Goal: Transaction & Acquisition: Book appointment/travel/reservation

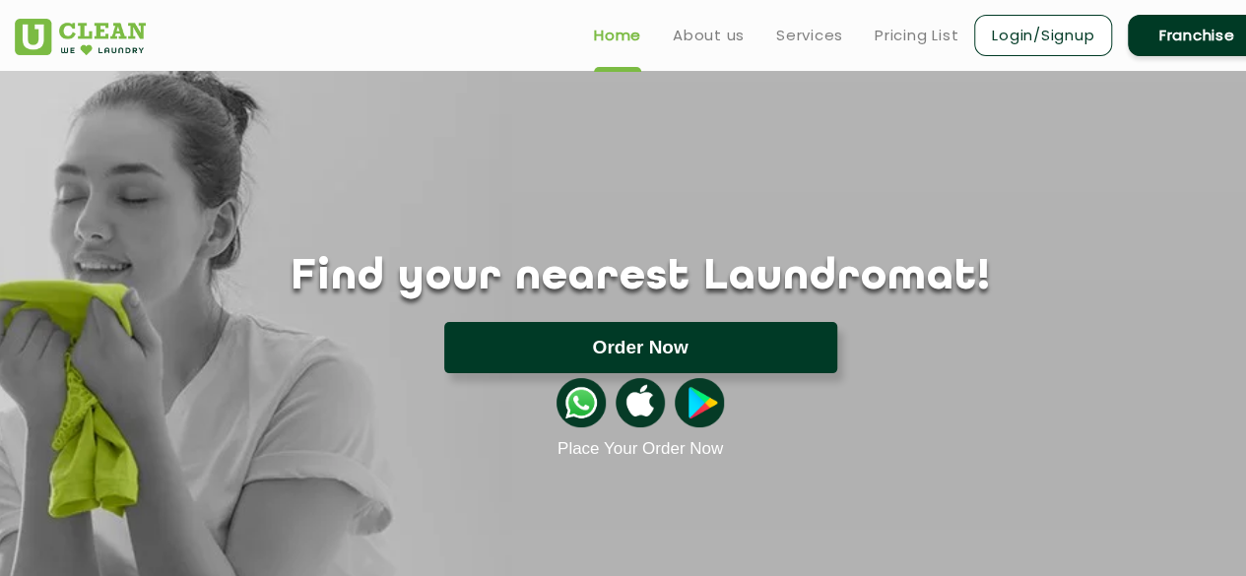
click at [678, 338] on button "Order Now" at bounding box center [640, 347] width 393 height 51
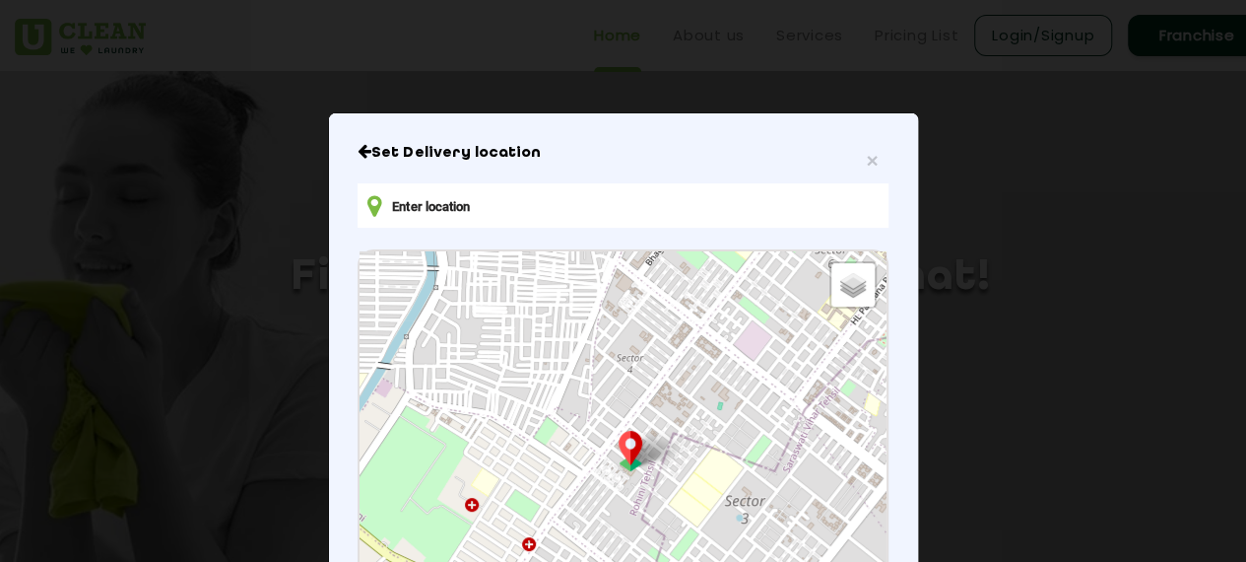
type input "HW48+F3V, [PERSON_NAME], opposite franselian ,seminar...(2nd left from water ta…"
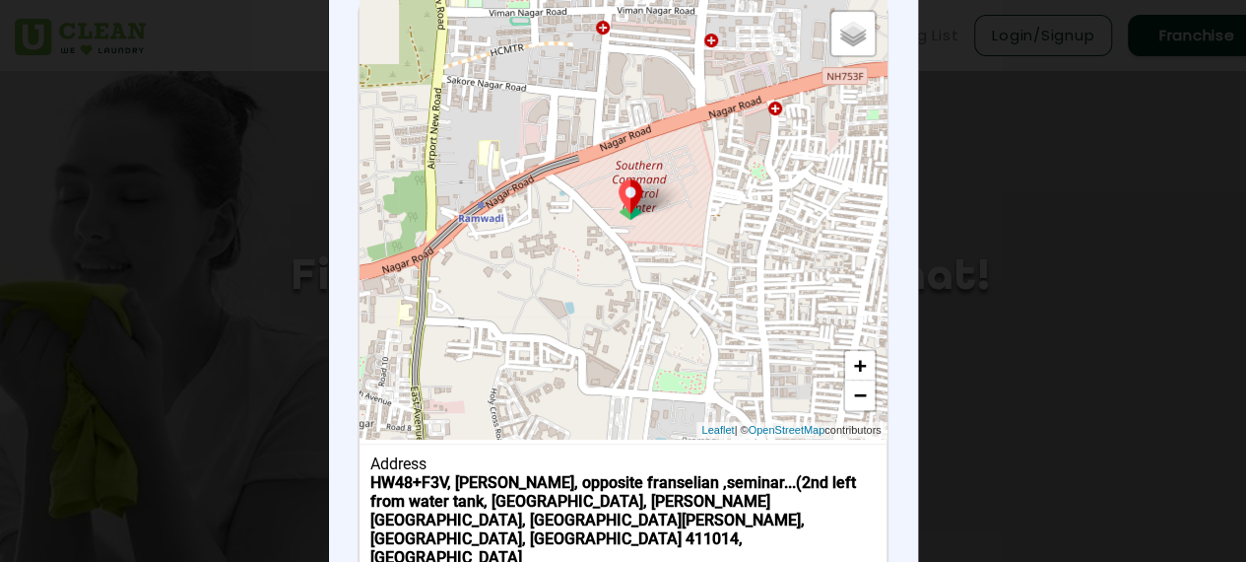
scroll to position [364, 0]
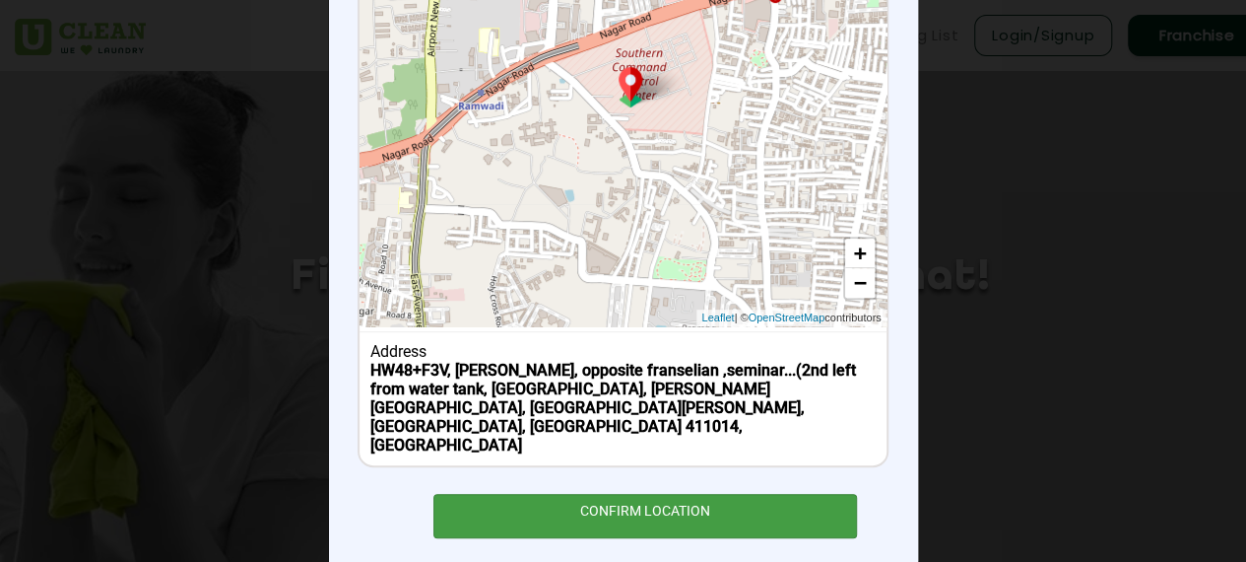
click at [642, 494] on div "CONFIRM LOCATION" at bounding box center [645, 516] width 425 height 44
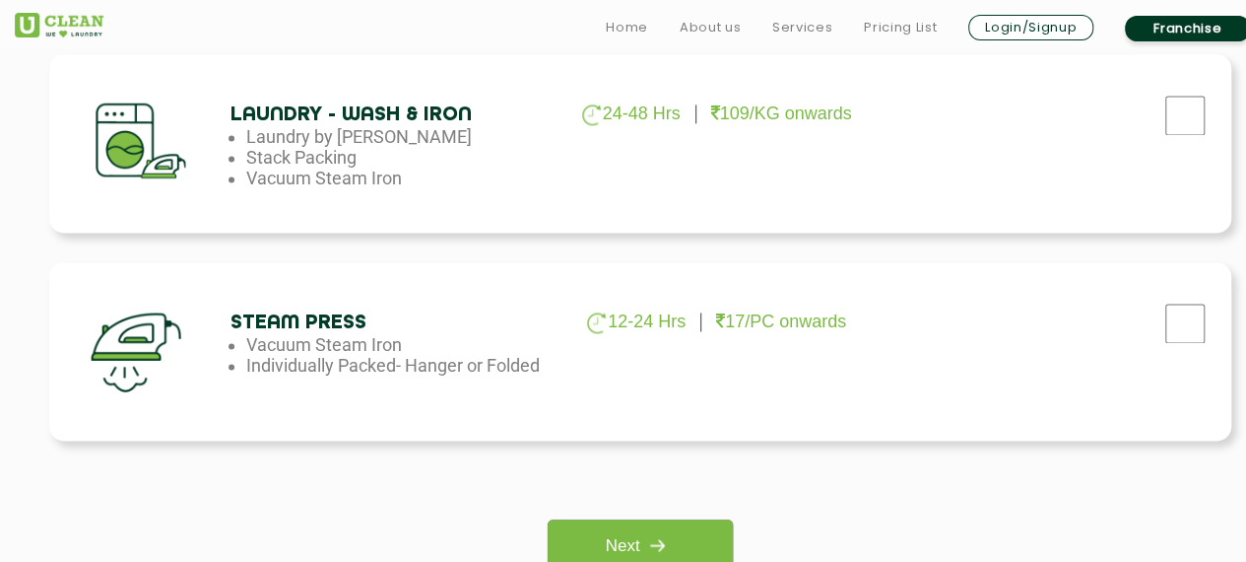
scroll to position [1357, 0]
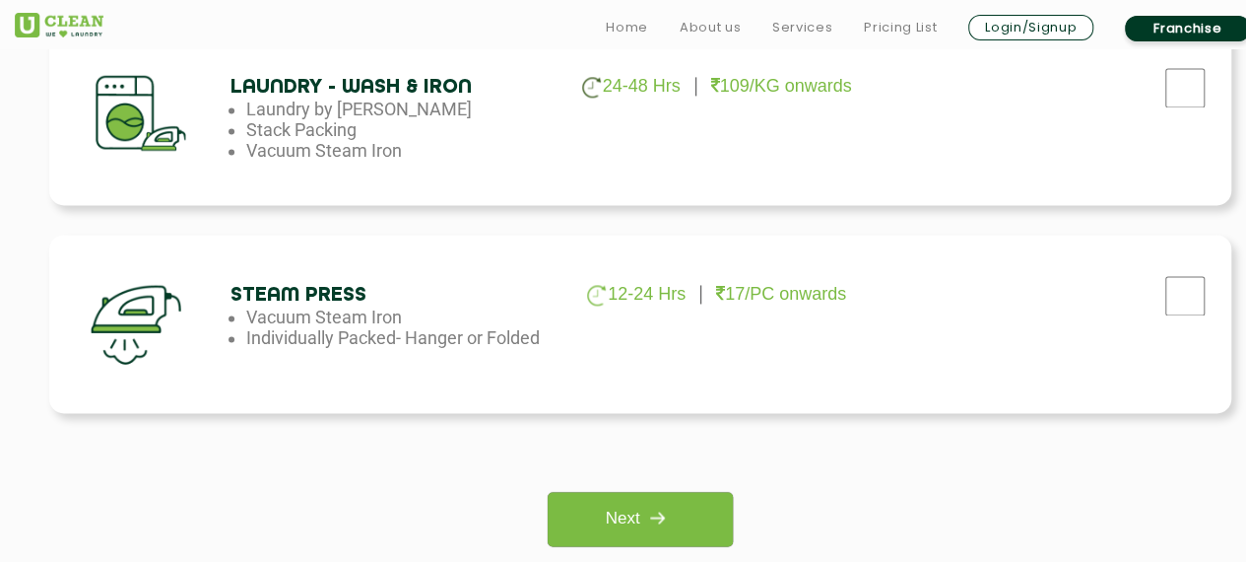
click at [790, 125] on div "Laundry - Wash & Iron 24-48 Hrs 109/KG onwards Laundry by Kilo Stack Packing Va…" at bounding box center [640, 116] width 1182 height 178
checkbox input "true"
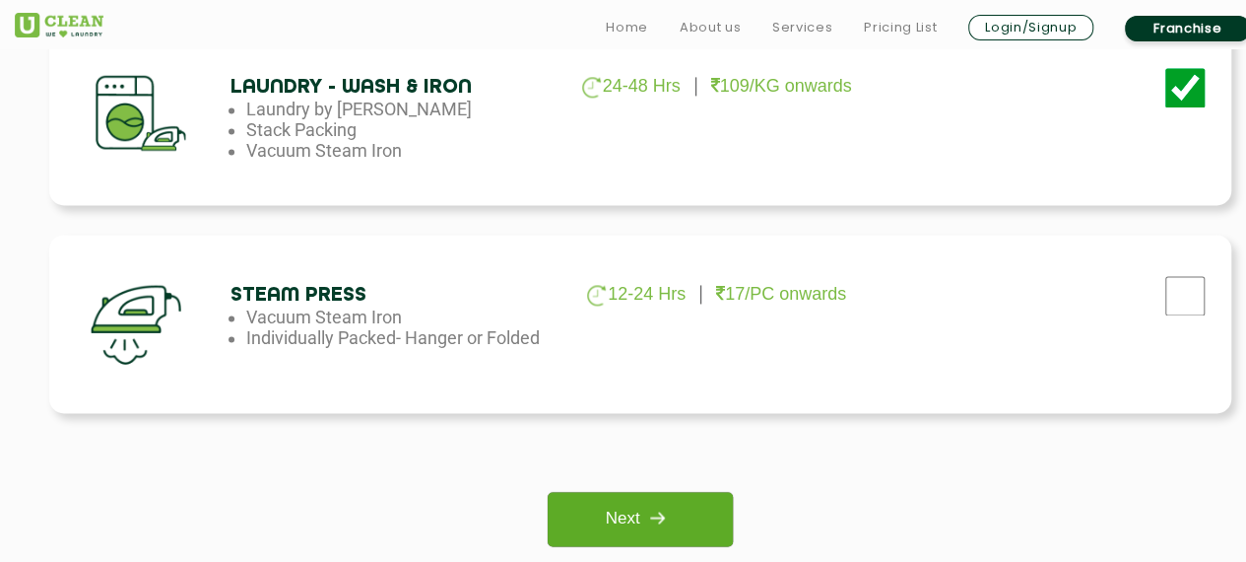
click at [632, 492] on link "Next" at bounding box center [640, 519] width 184 height 54
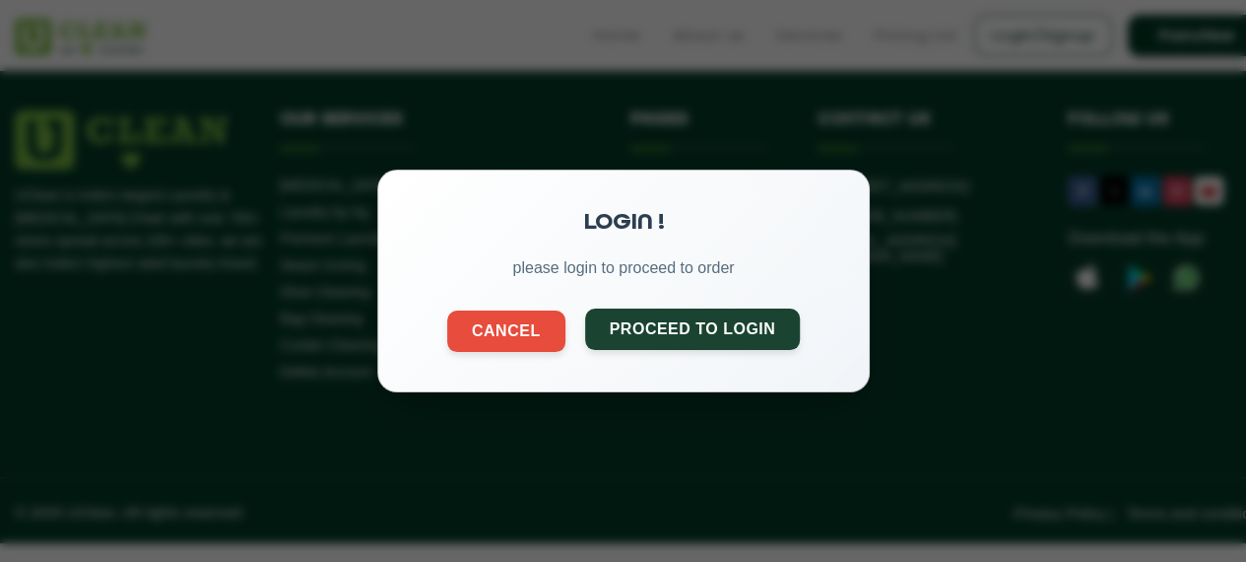
click at [698, 337] on button "Proceed to Login" at bounding box center [692, 328] width 216 height 41
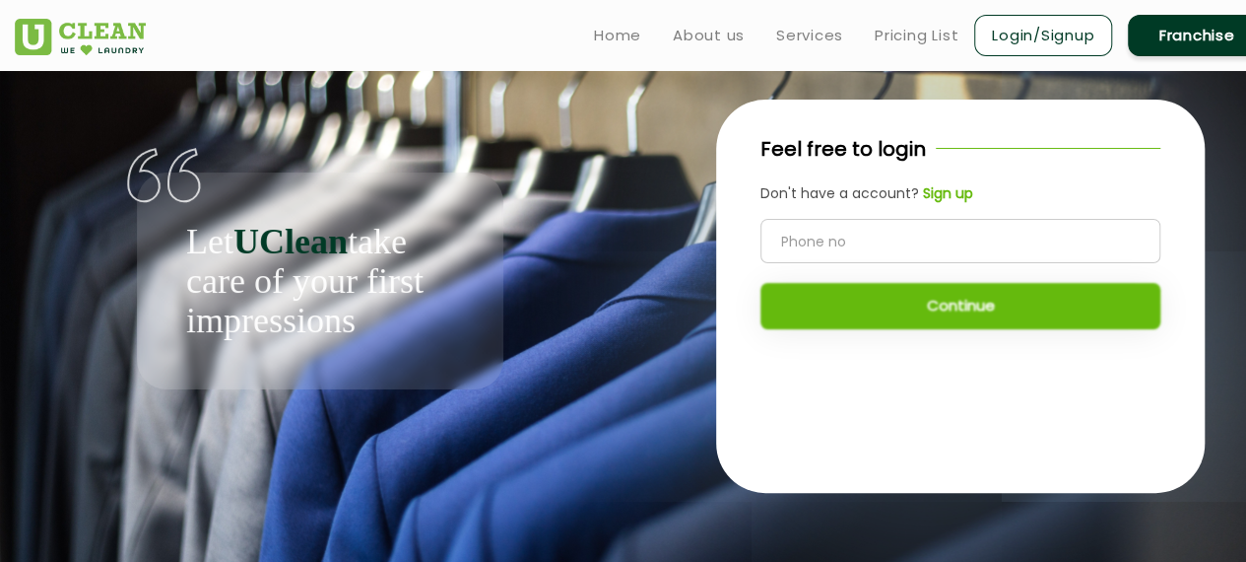
click at [802, 230] on input "tel" at bounding box center [961, 241] width 400 height 44
type input "9004001784"
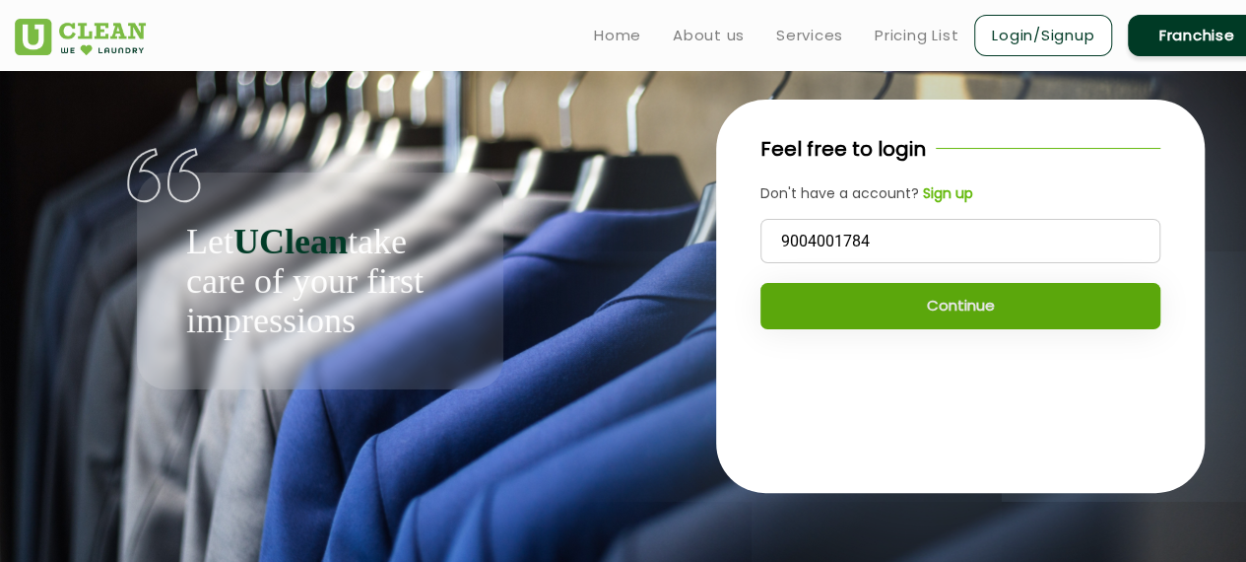
click at [942, 300] on button "Continue" at bounding box center [961, 306] width 400 height 46
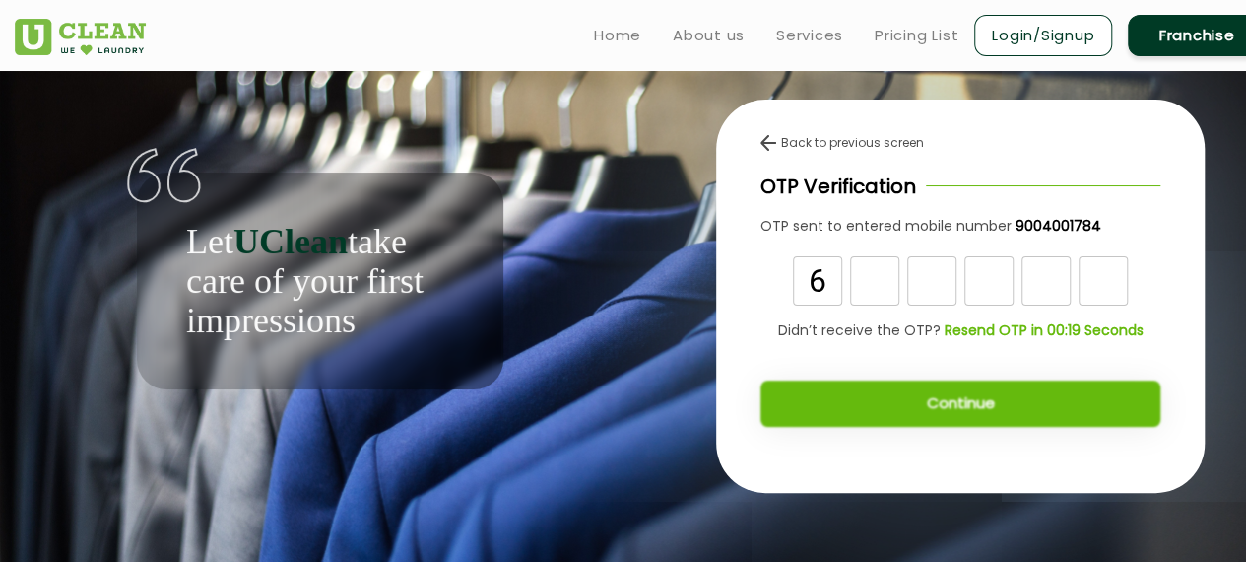
type input "6"
type input "5"
type input "0"
type input "8"
type input "1"
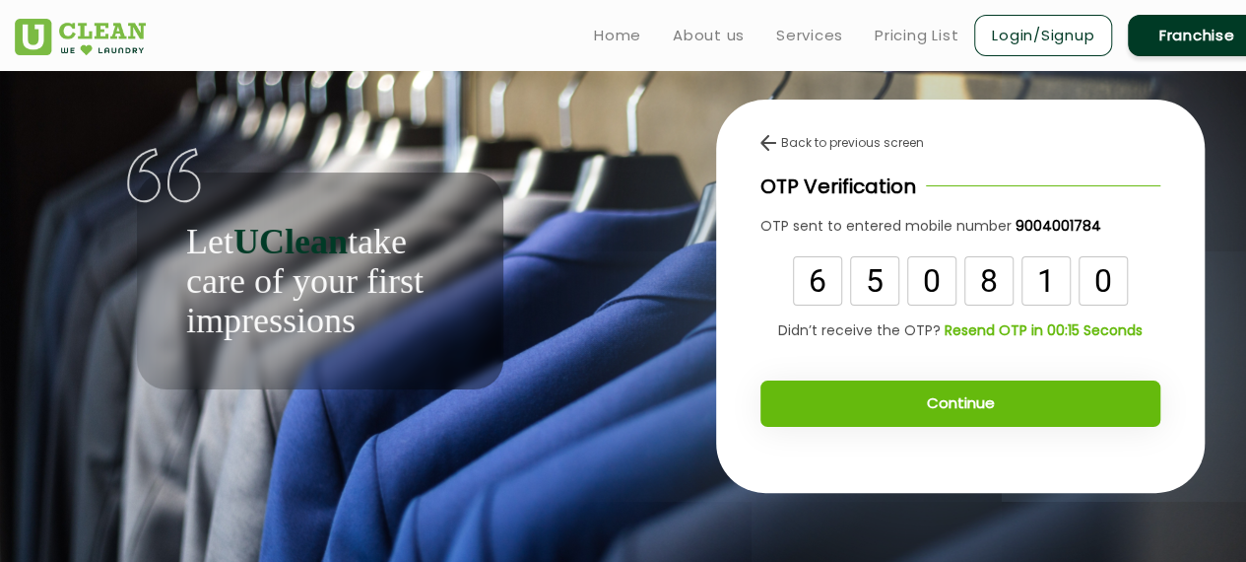
type input "0"
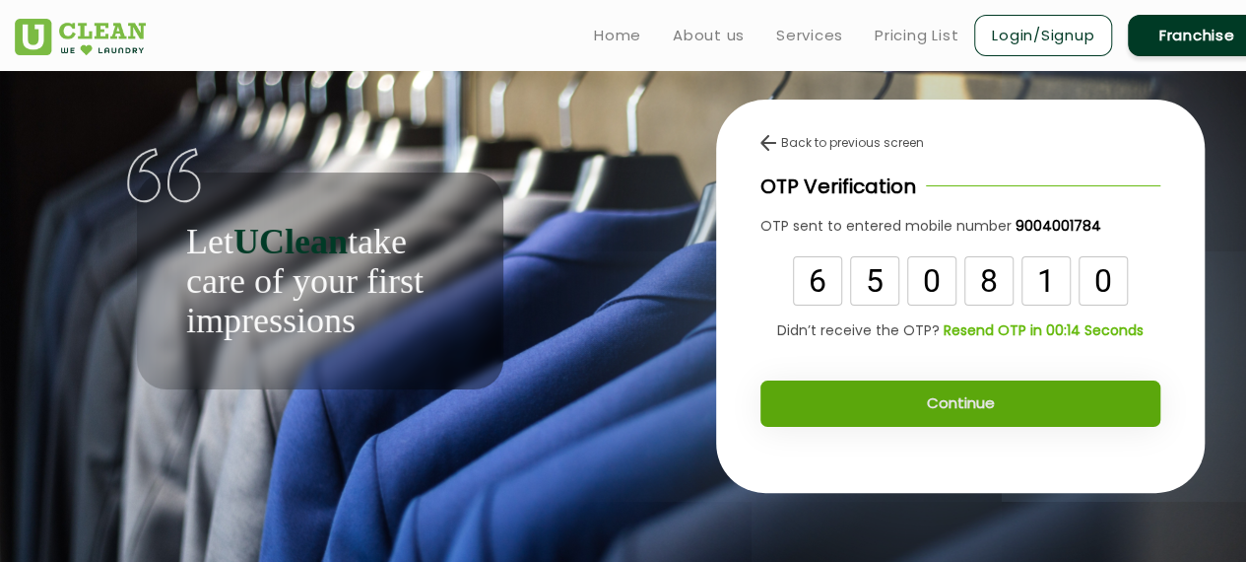
click at [957, 409] on button "Continue" at bounding box center [961, 403] width 400 height 46
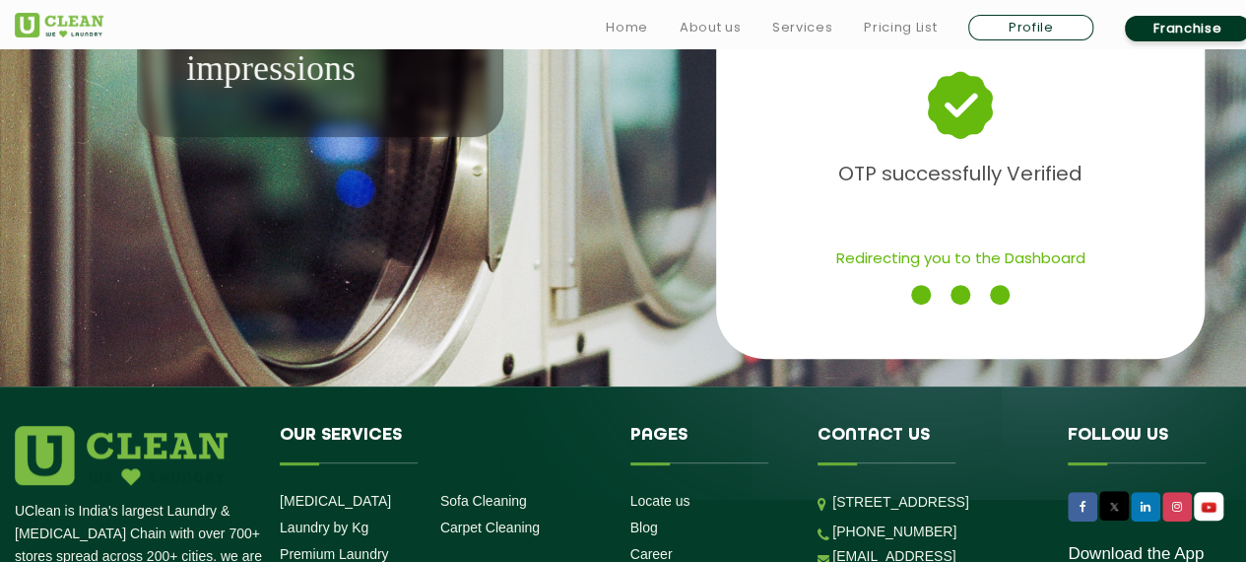
scroll to position [400, 0]
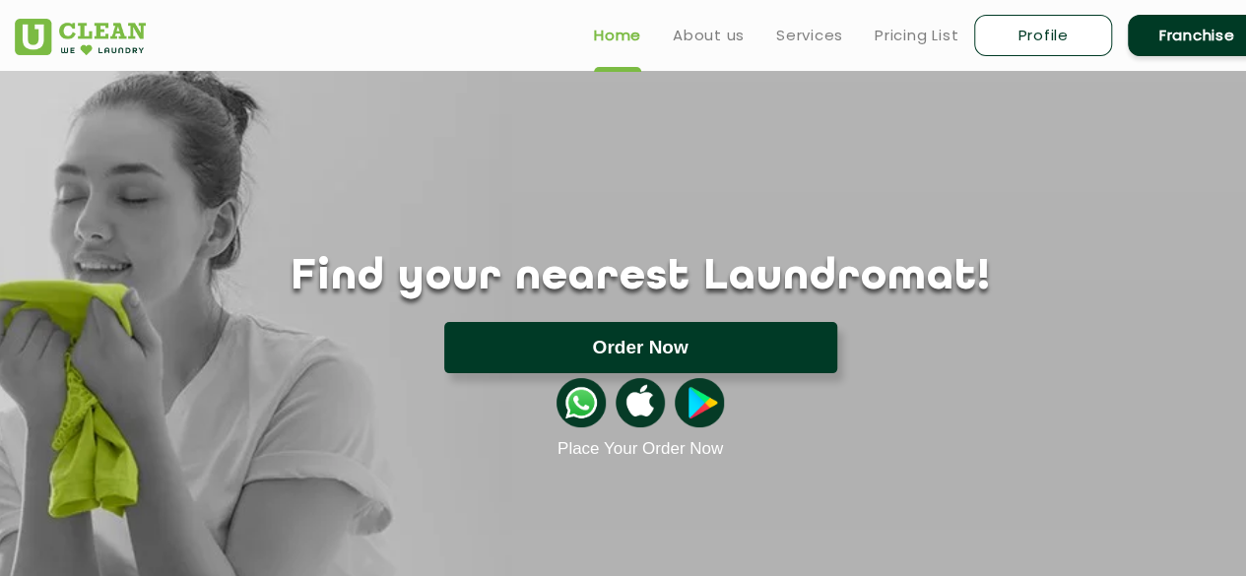
click at [648, 346] on button "Order Now" at bounding box center [640, 347] width 393 height 51
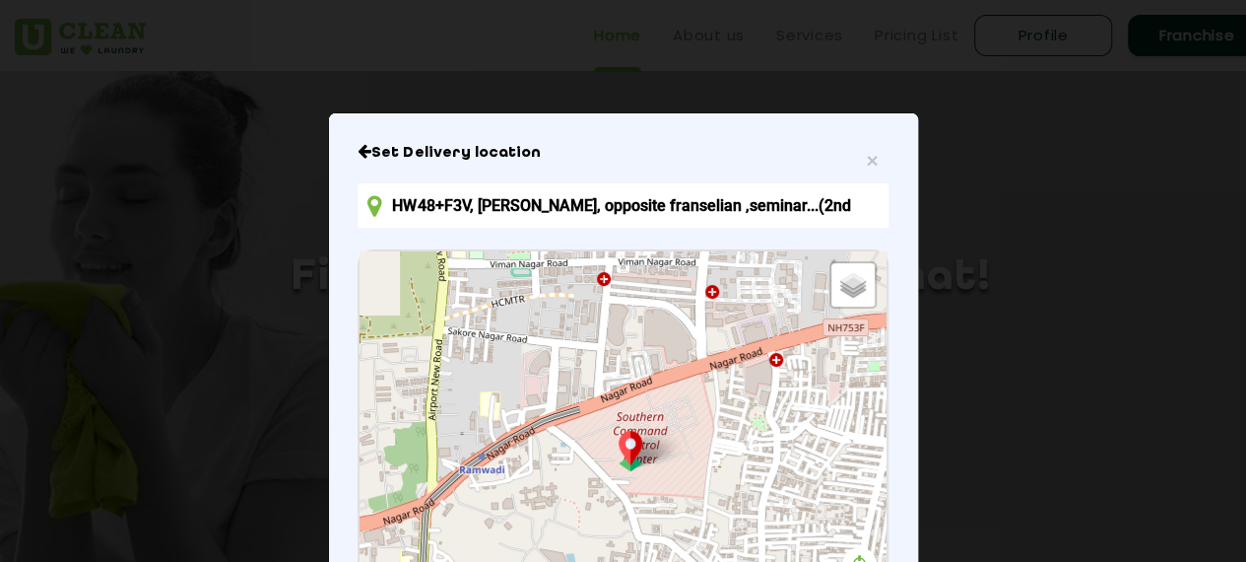
click at [734, 214] on input "HW48+F3V, [PERSON_NAME], opposite franselian ,seminar...(2nd left from water ta…" at bounding box center [623, 205] width 530 height 44
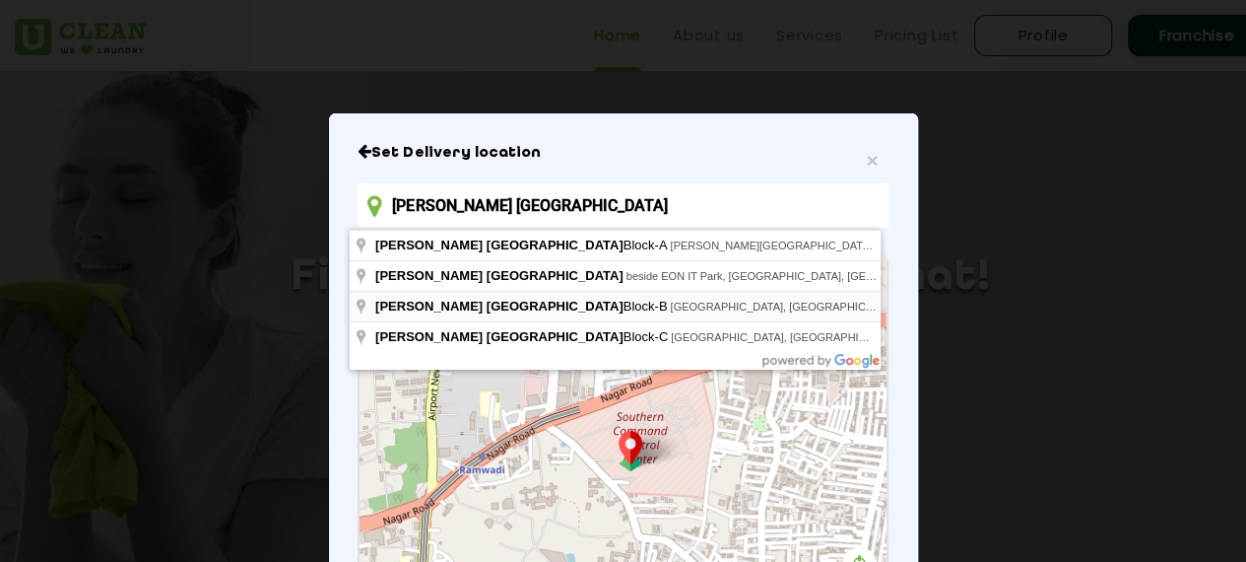
type input "Gera Emerald City North Block-B, Ganga Constella Road, EON Free Zone, Kharadi, …"
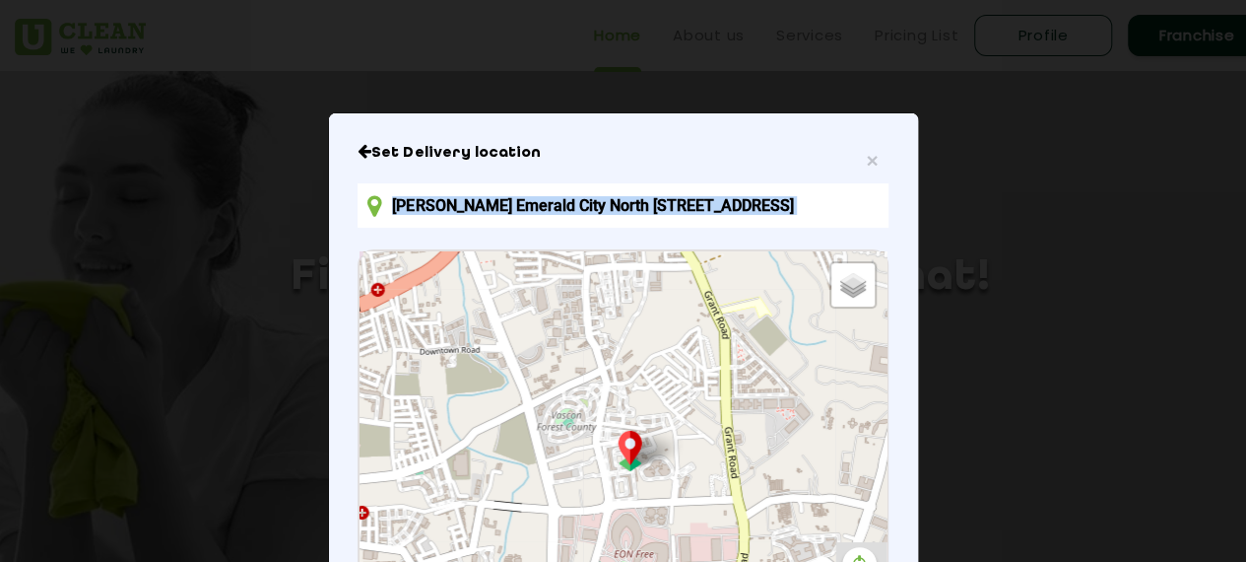
drag, startPoint x: 1230, startPoint y: 206, endPoint x: 1237, endPoint y: 296, distance: 90.0
click at [1237, 296] on div "× Set Delivery location Gera Emerald City North Block-B, Ganga Constella Road, …" at bounding box center [623, 281] width 1246 height 562
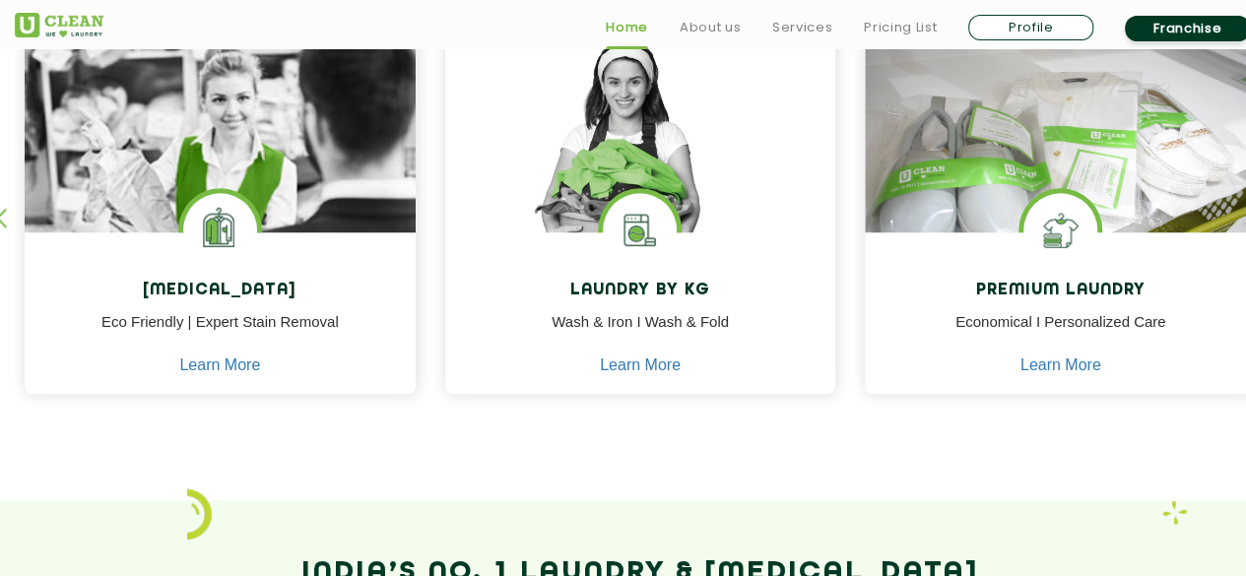
scroll to position [998, 0]
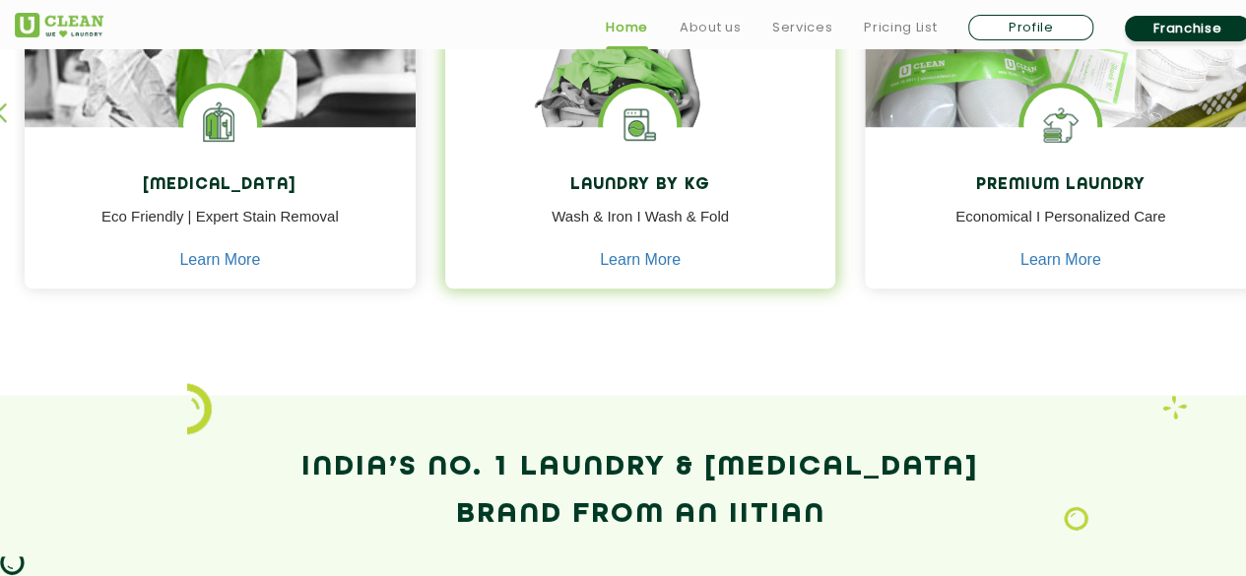
click at [648, 157] on img at bounding box center [640, 125] width 74 height 74
click at [656, 247] on p "Wash & Iron I Wash & Fold" at bounding box center [641, 228] width 362 height 44
click at [666, 253] on link "Learn More" at bounding box center [640, 260] width 81 height 18
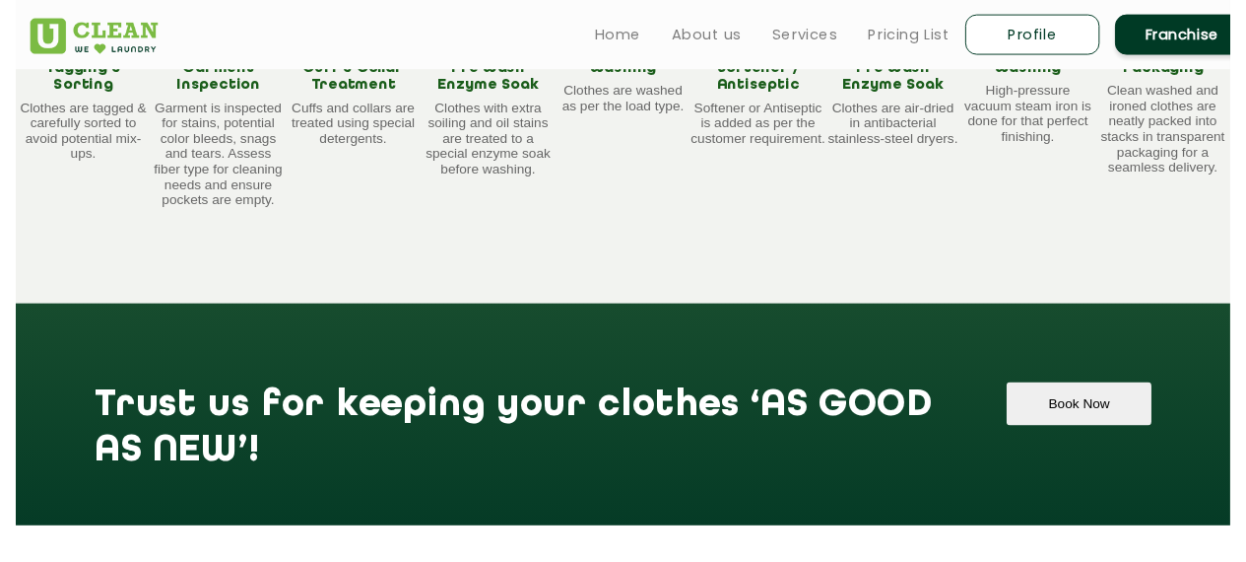
scroll to position [2098, 0]
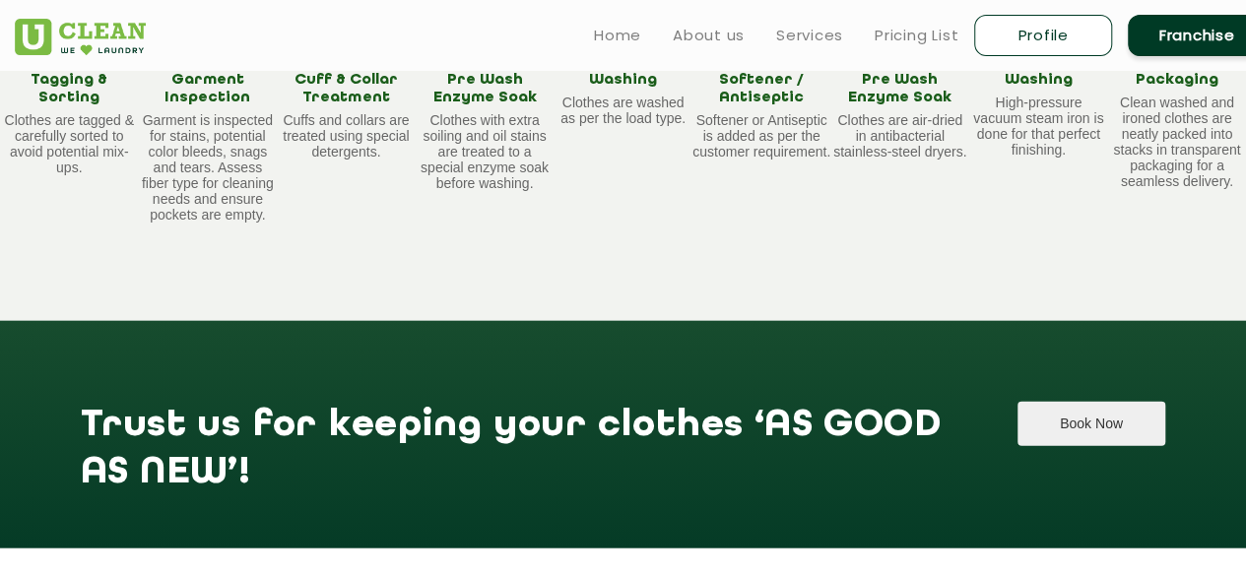
click at [1085, 419] on button "Book Now" at bounding box center [1092, 424] width 148 height 44
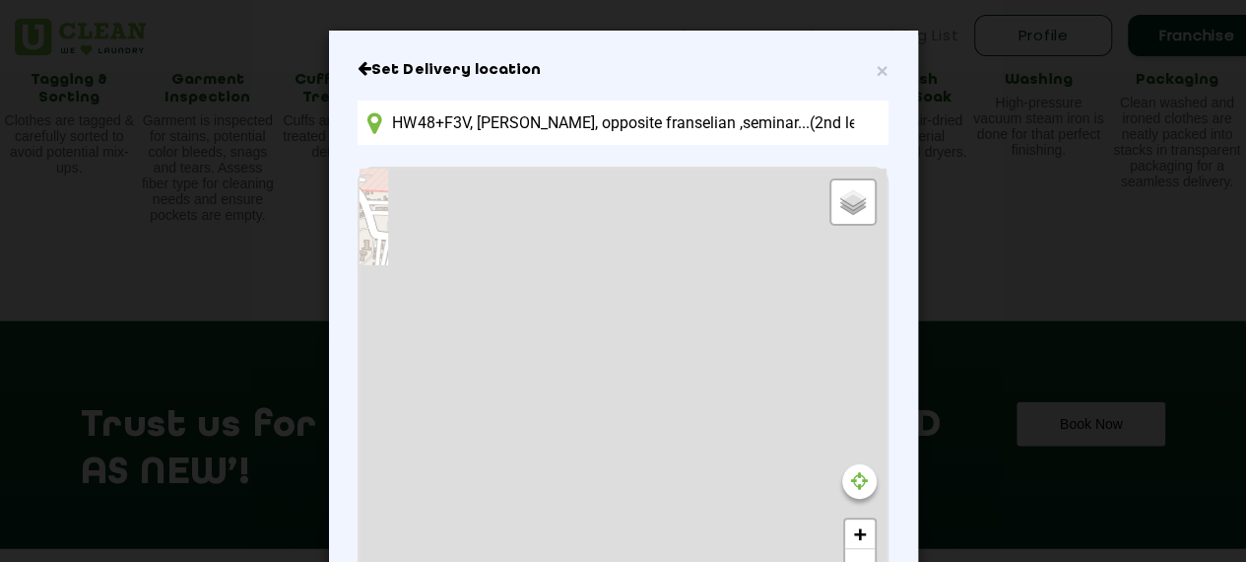
click at [692, 132] on input "HW48+F3V, [PERSON_NAME], opposite franselian ,seminar...(2nd left from water ta…" at bounding box center [623, 122] width 530 height 44
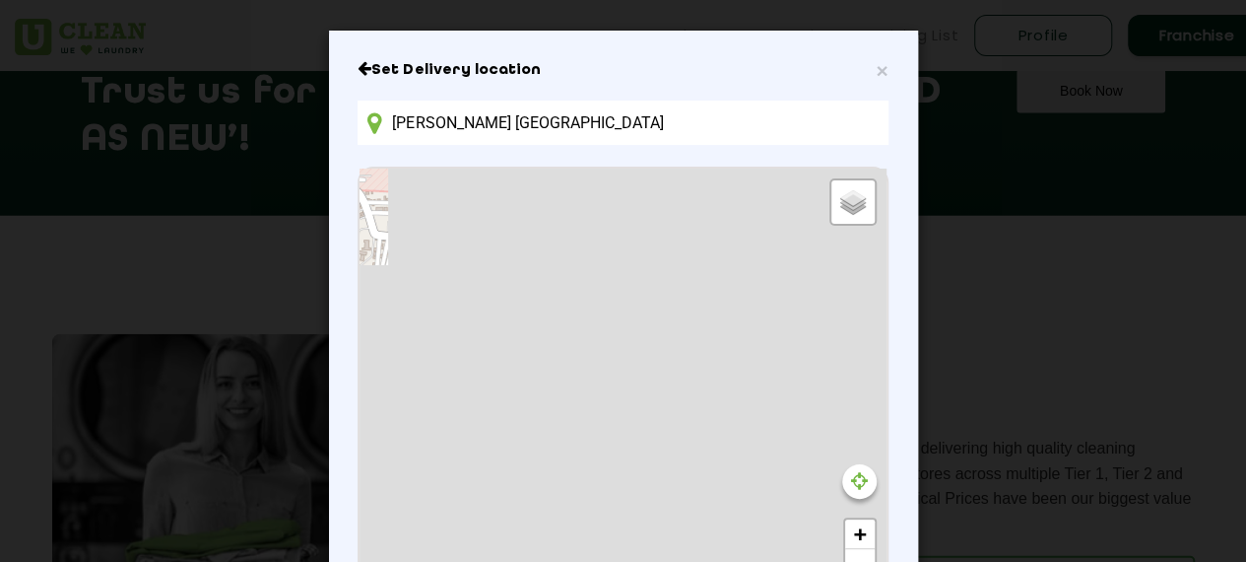
scroll to position [2380, 0]
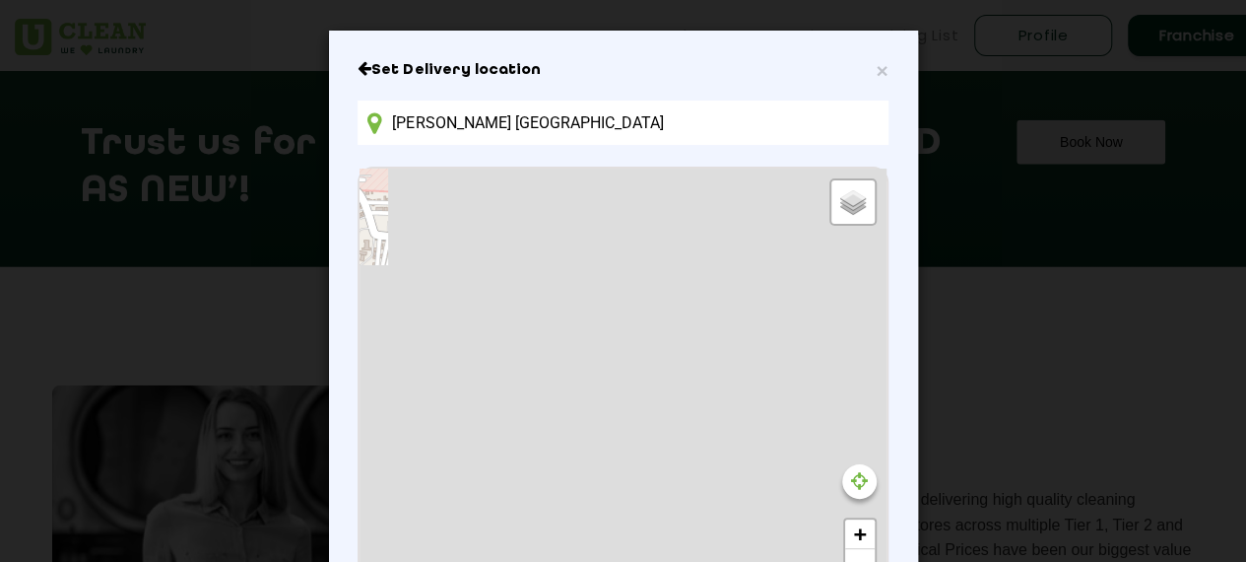
type input "Gera Emerald City North"
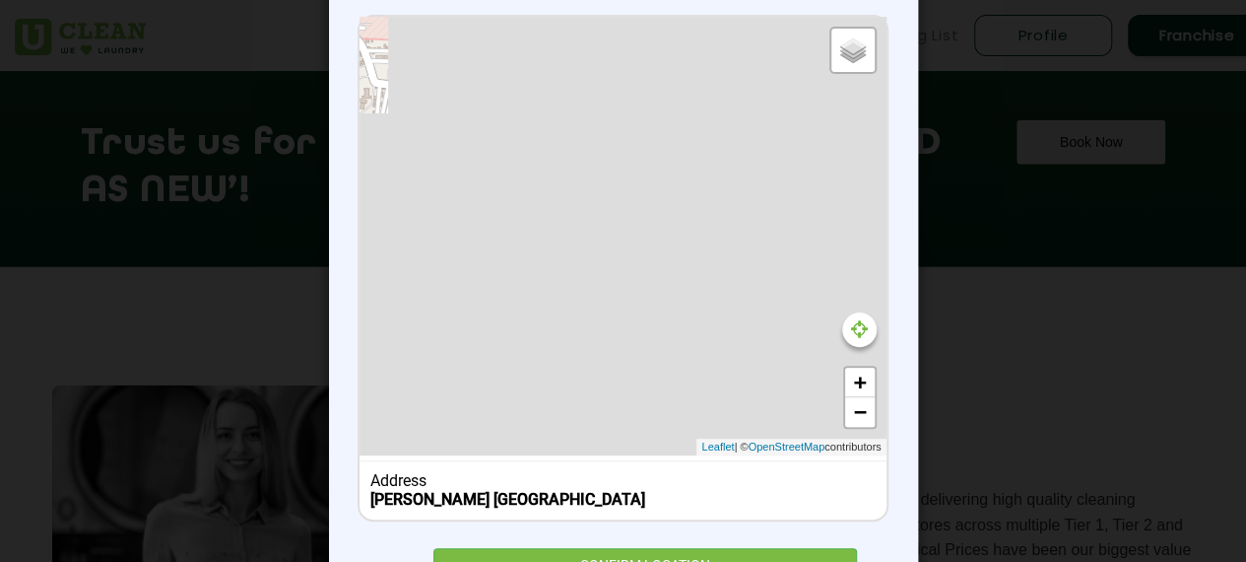
scroll to position [182, 0]
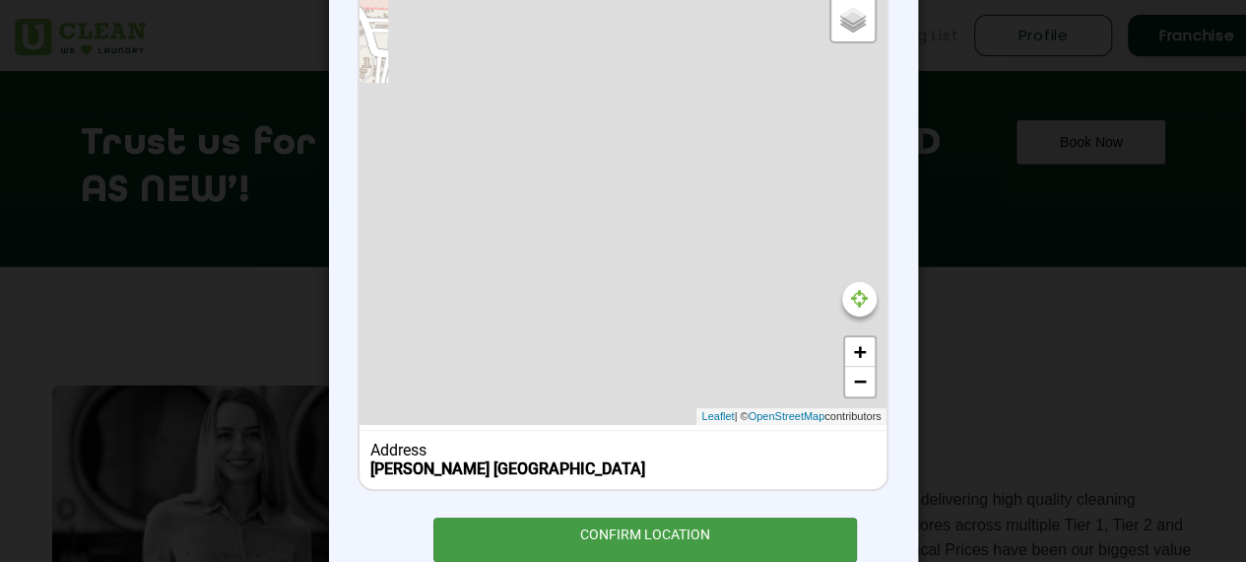
click at [617, 533] on div "CONFIRM LOCATION" at bounding box center [645, 539] width 425 height 44
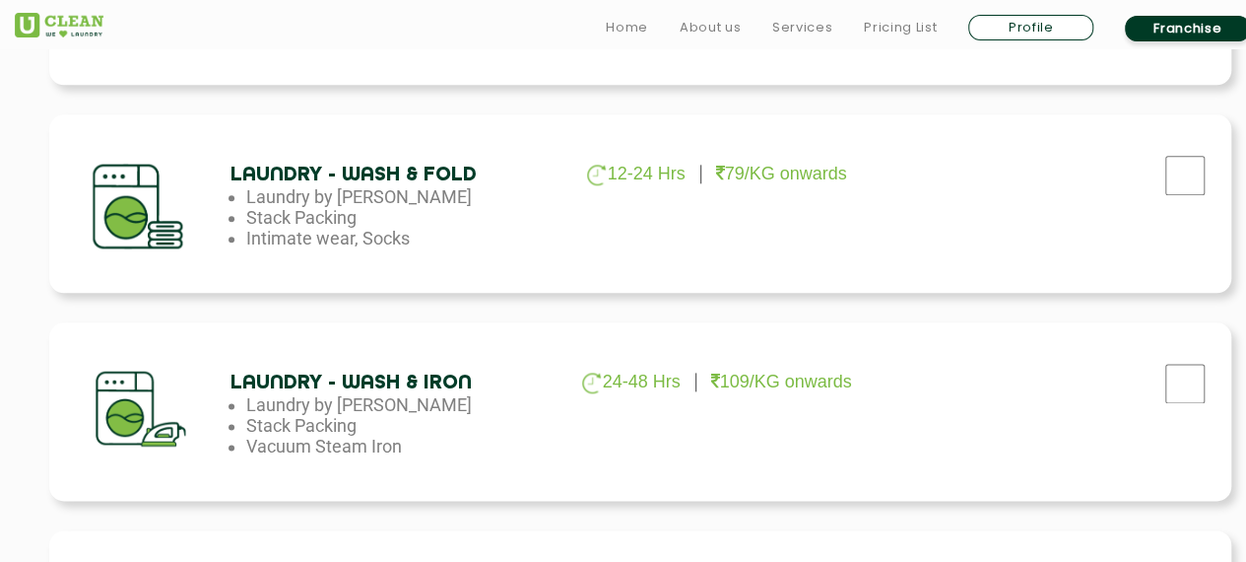
scroll to position [1074, 0]
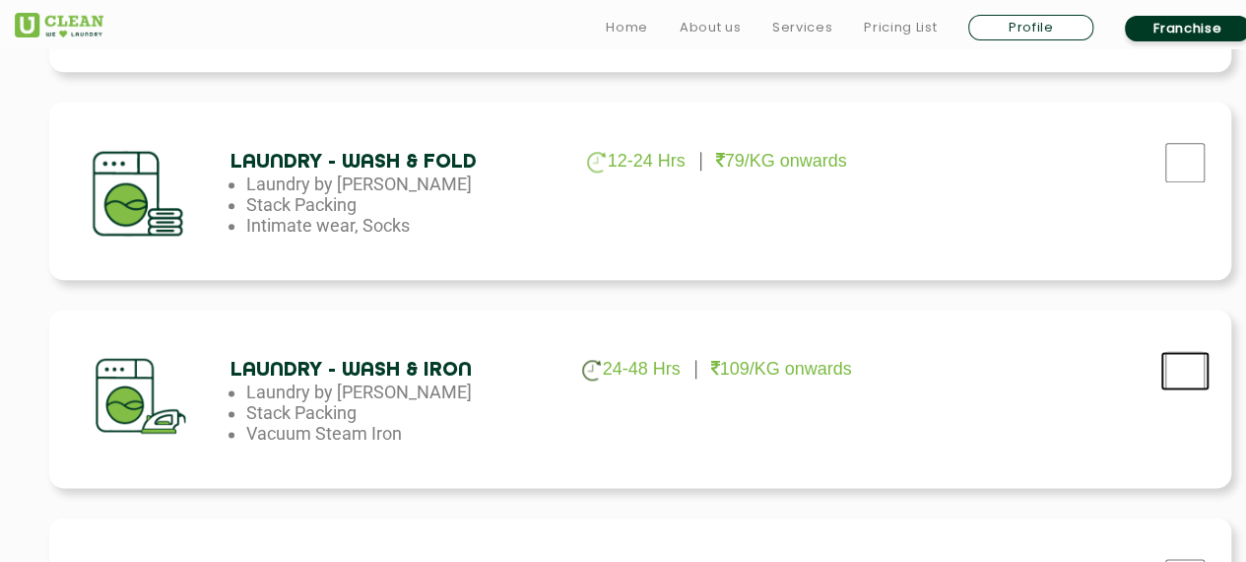
checkbox input "true"
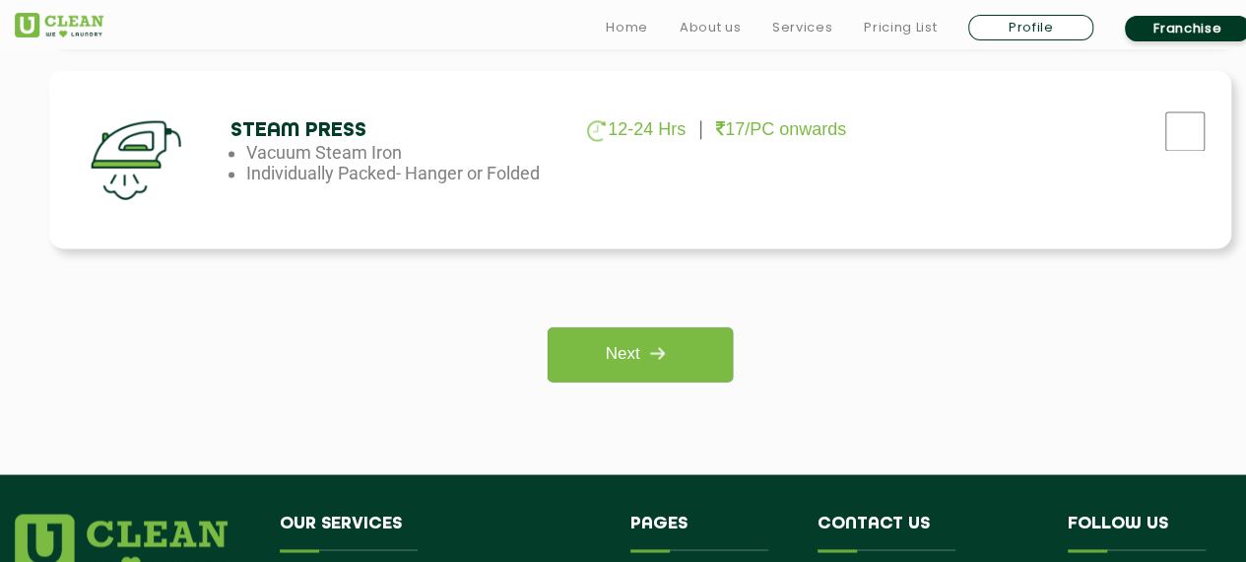
scroll to position [1518, 0]
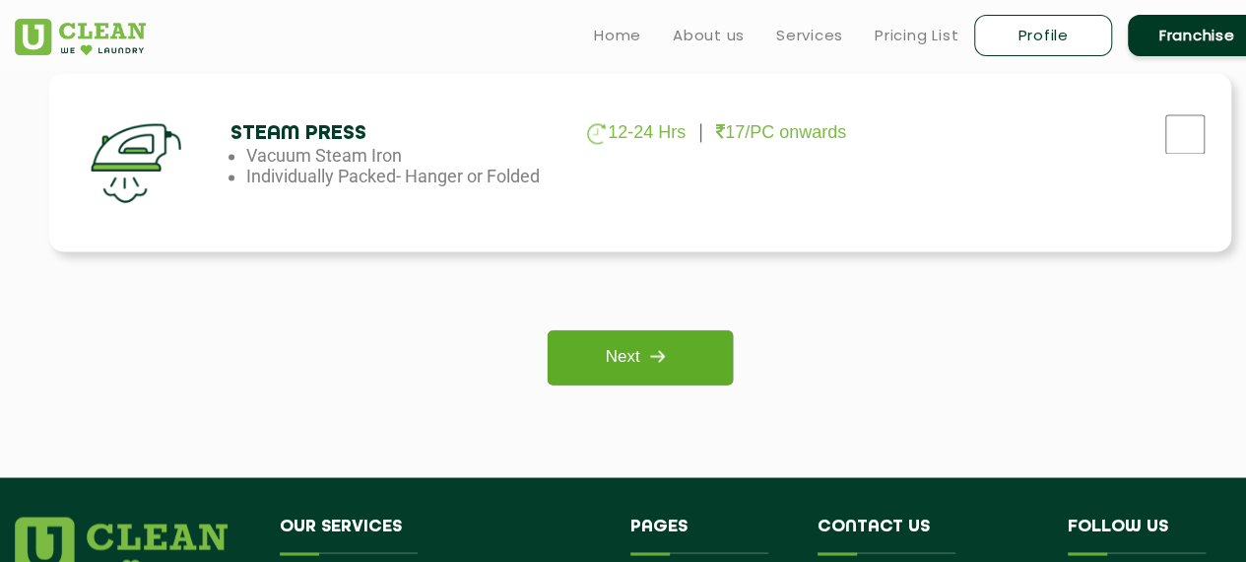
click at [648, 361] on img at bounding box center [656, 355] width 35 height 35
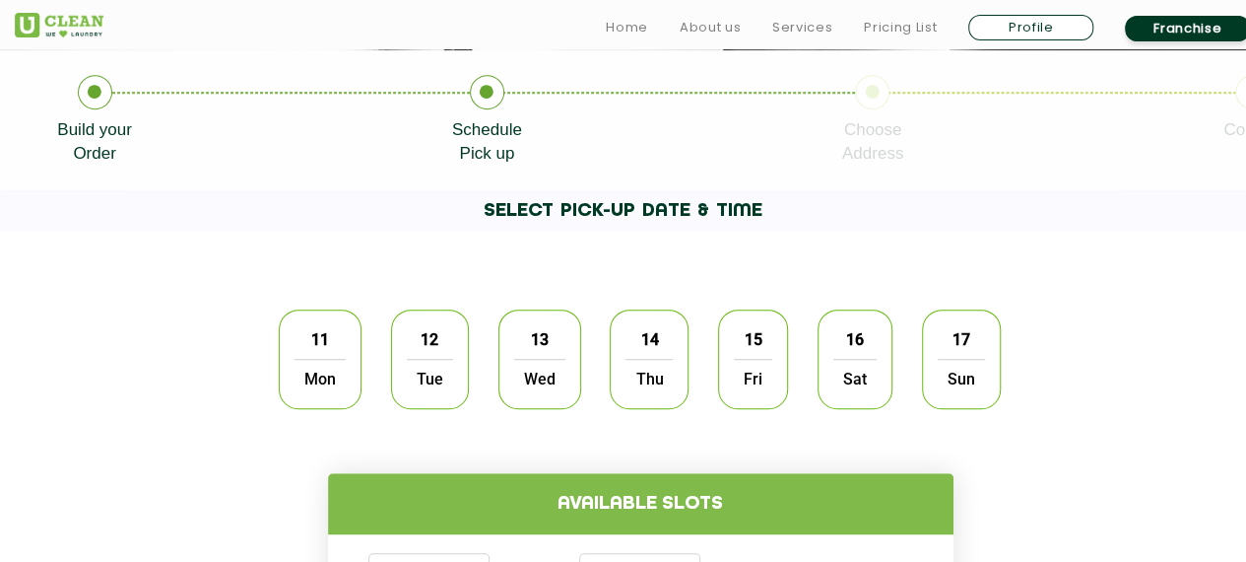
scroll to position [451, 0]
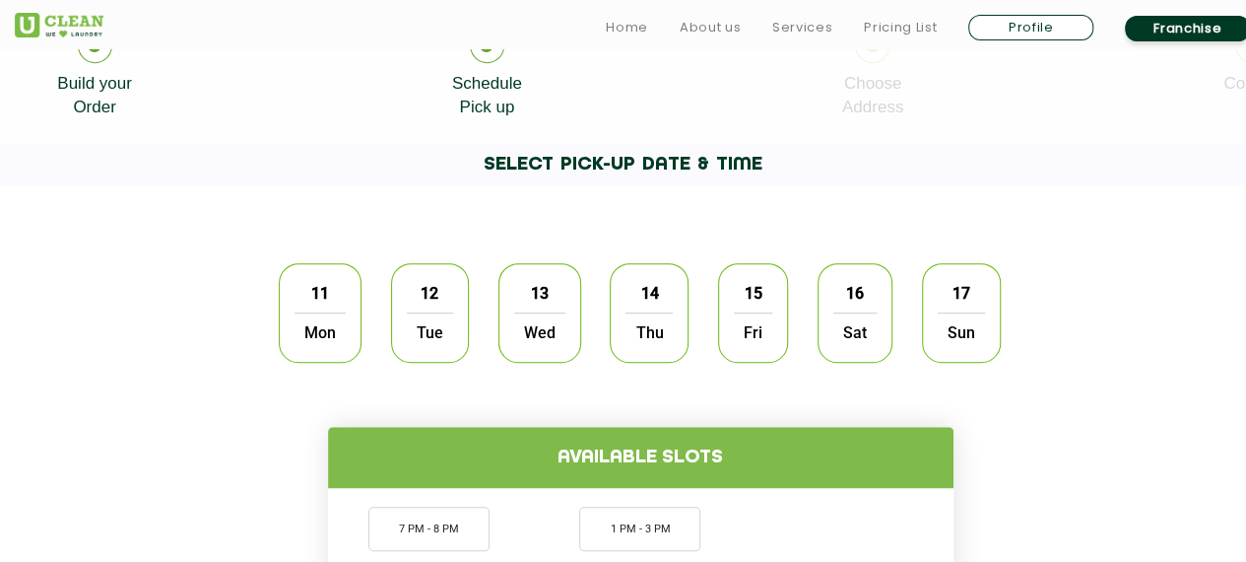
click at [277, 328] on div "11 Mon 12 Tue 13 Wed 14 Thu 15 Fri 16 Sat 17 Sun" at bounding box center [640, 312] width 752 height 129
click at [329, 312] on span "Mon" at bounding box center [320, 331] width 51 height 39
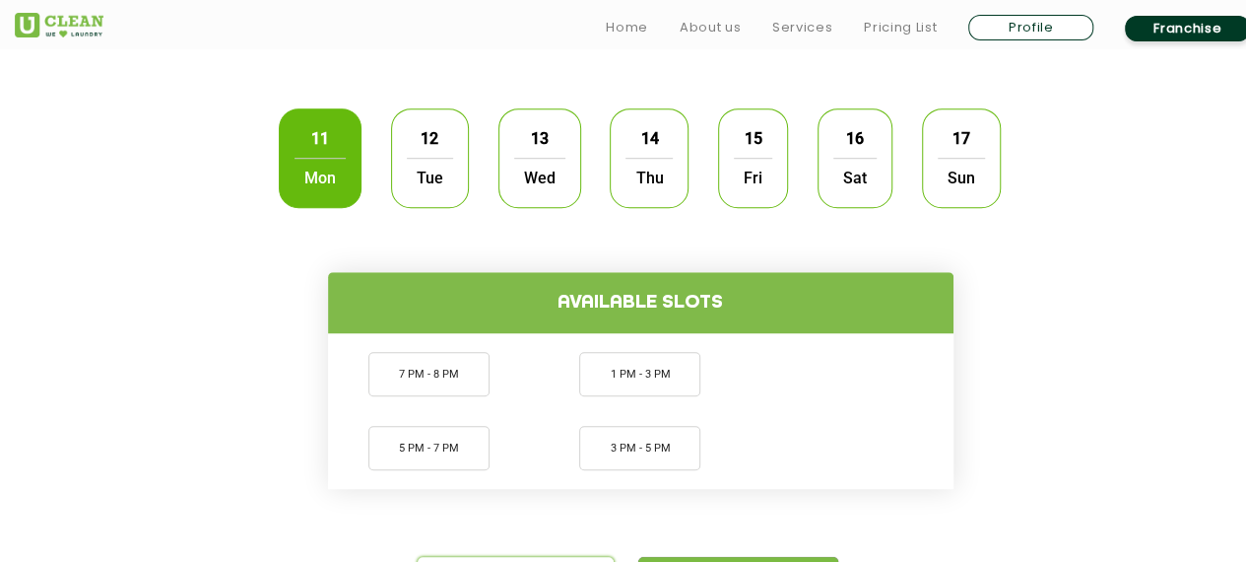
scroll to position [671, 0]
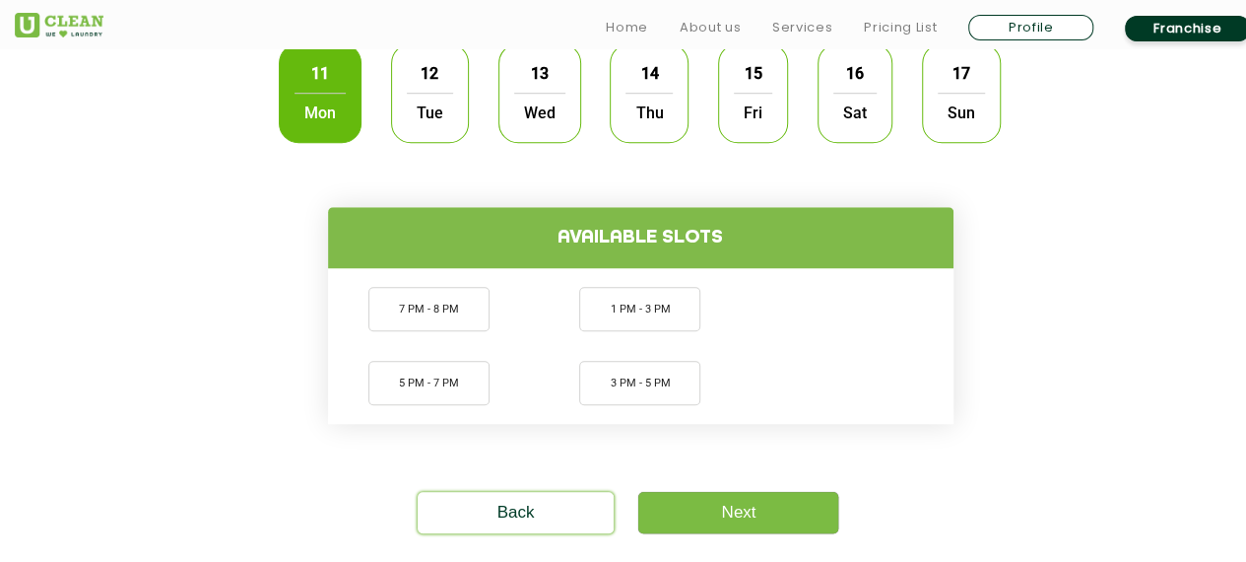
click at [638, 285] on ul "7 PM - 8 PM 5 PM - 7 PM 1 PM - 3 PM 3 PM - 5 PM" at bounding box center [641, 346] width 618 height 148
click at [634, 315] on li "1 PM - 3 PM" at bounding box center [639, 309] width 121 height 44
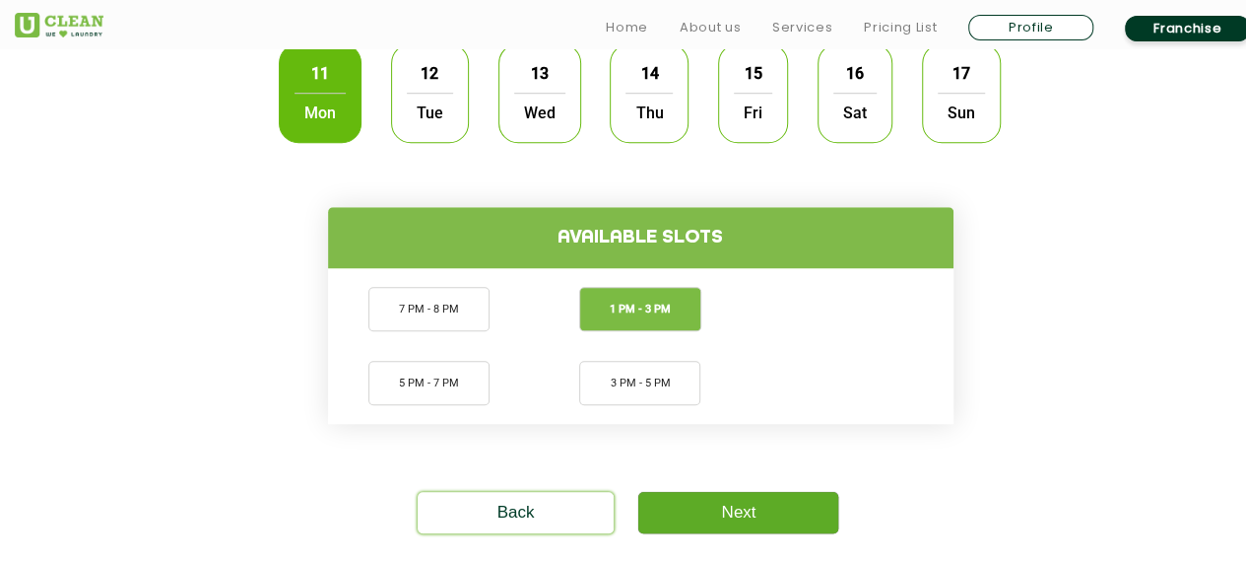
click at [789, 503] on link "Next" at bounding box center [738, 512] width 200 height 41
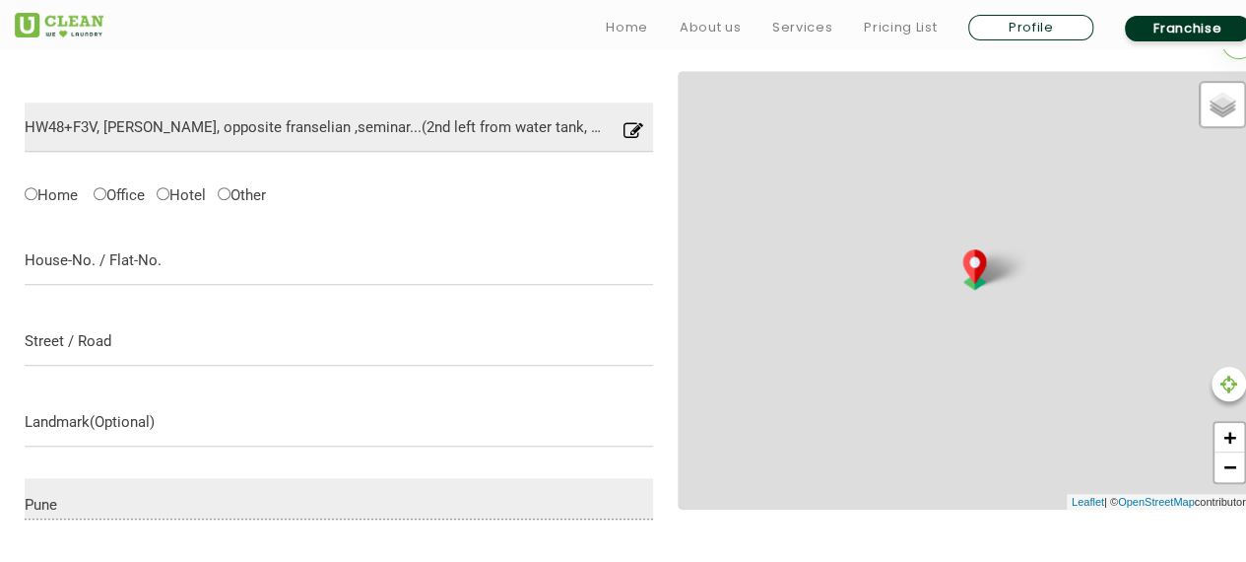
scroll to position [620, 0]
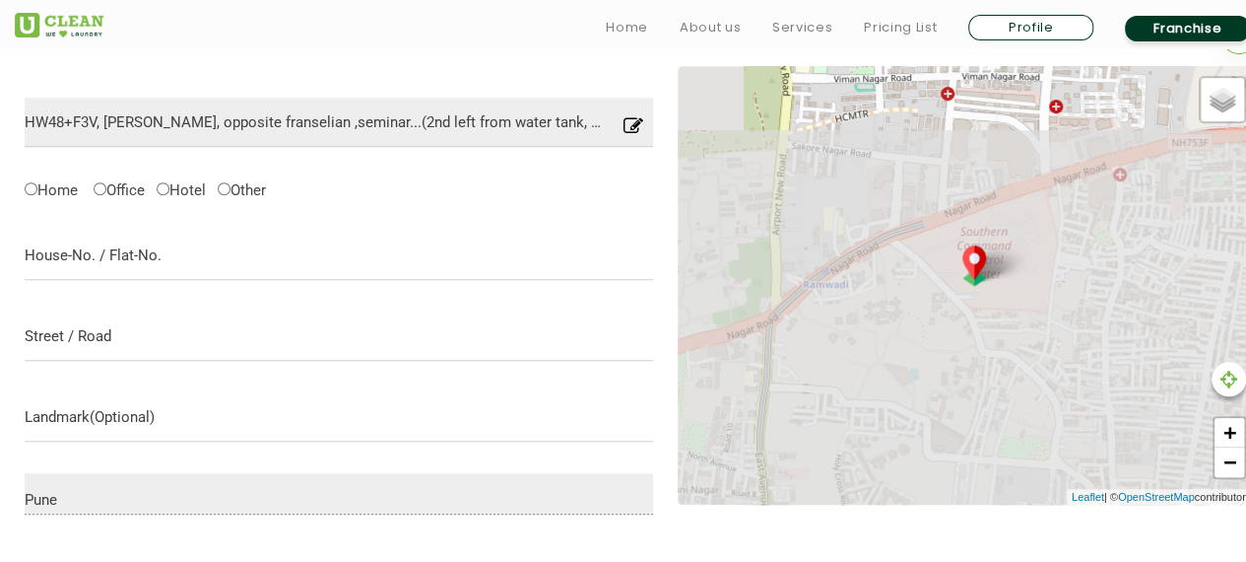
click at [39, 176] on p "Location you have entered is not into our serviceable area, please try with som…" at bounding box center [339, 164] width 629 height 35
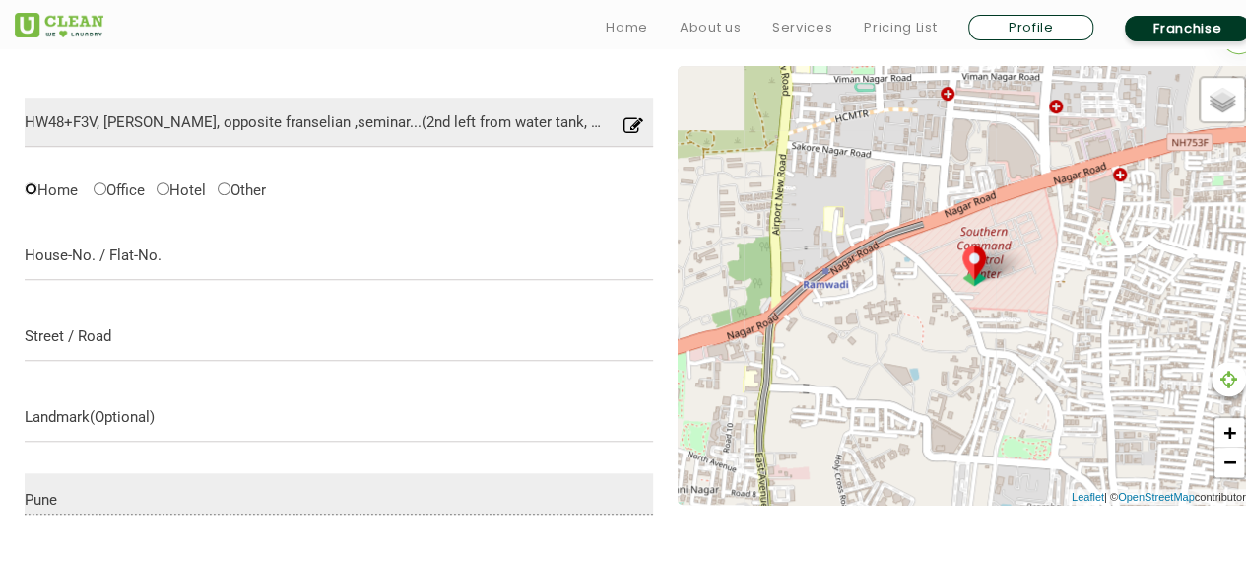
click at [28, 186] on input "Home" at bounding box center [31, 188] width 13 height 13
radio input "true"
click at [629, 126] on icon at bounding box center [634, 131] width 20 height 31
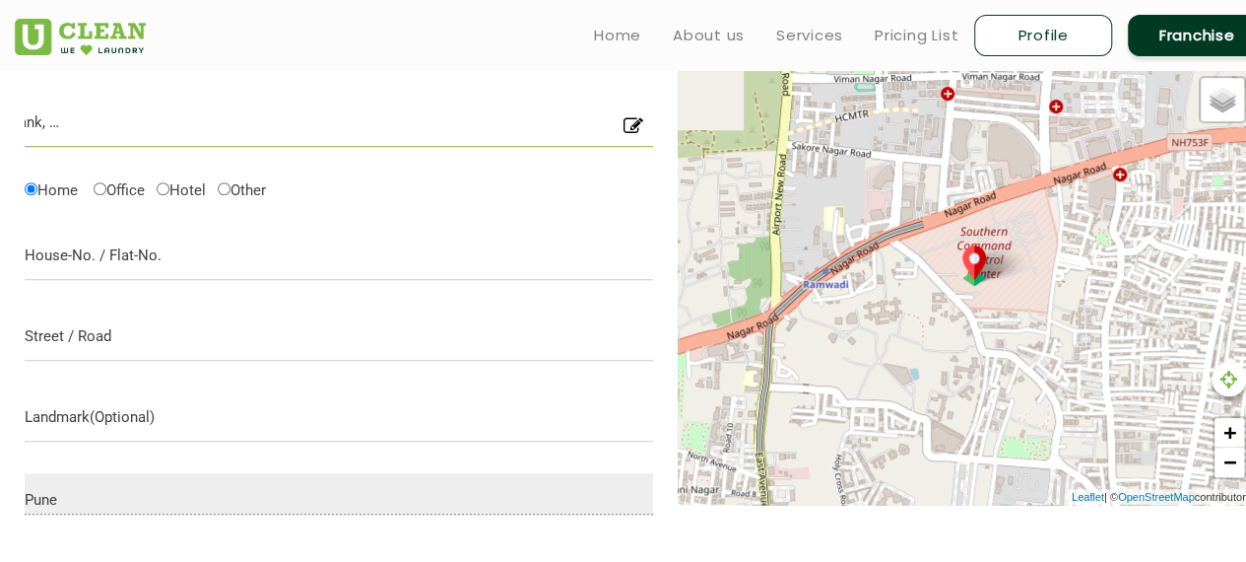
click at [475, 123] on input "HW48+F3V, [PERSON_NAME], opposite franselian ,seminar...(2nd left from water ta…" at bounding box center [339, 122] width 629 height 49
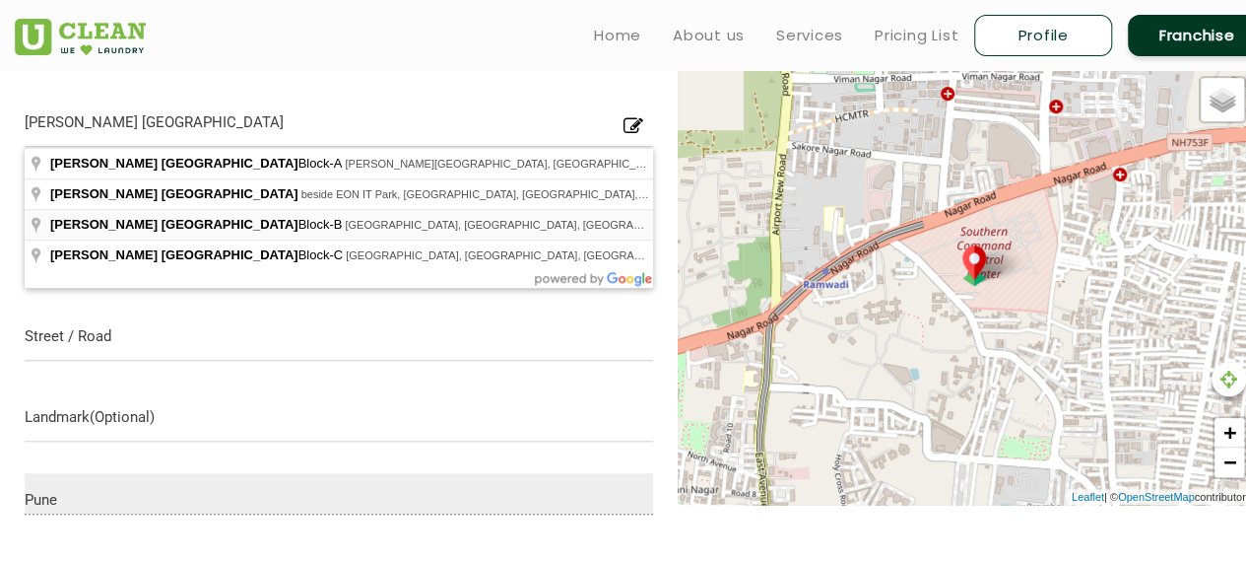
type input "Gera Emerald City North Block-B, Ganga Constella Road, EON Free Zone, Kharadi, …"
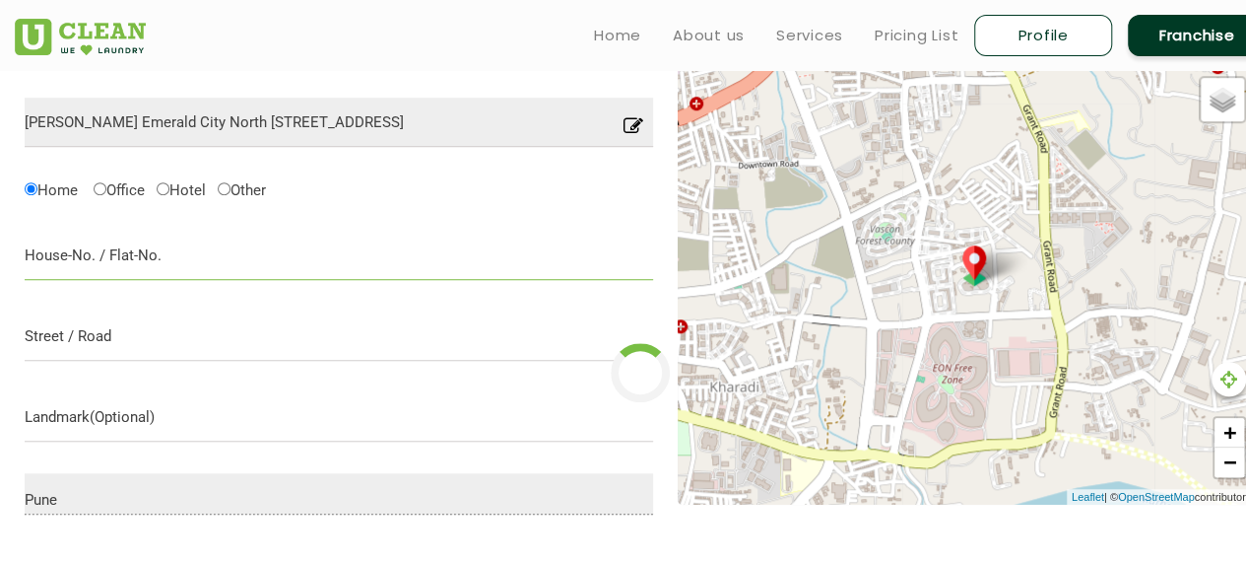
type input "Save"
click at [111, 266] on input "text" at bounding box center [339, 255] width 629 height 49
type input "B-G02, Gera Emerald City North"
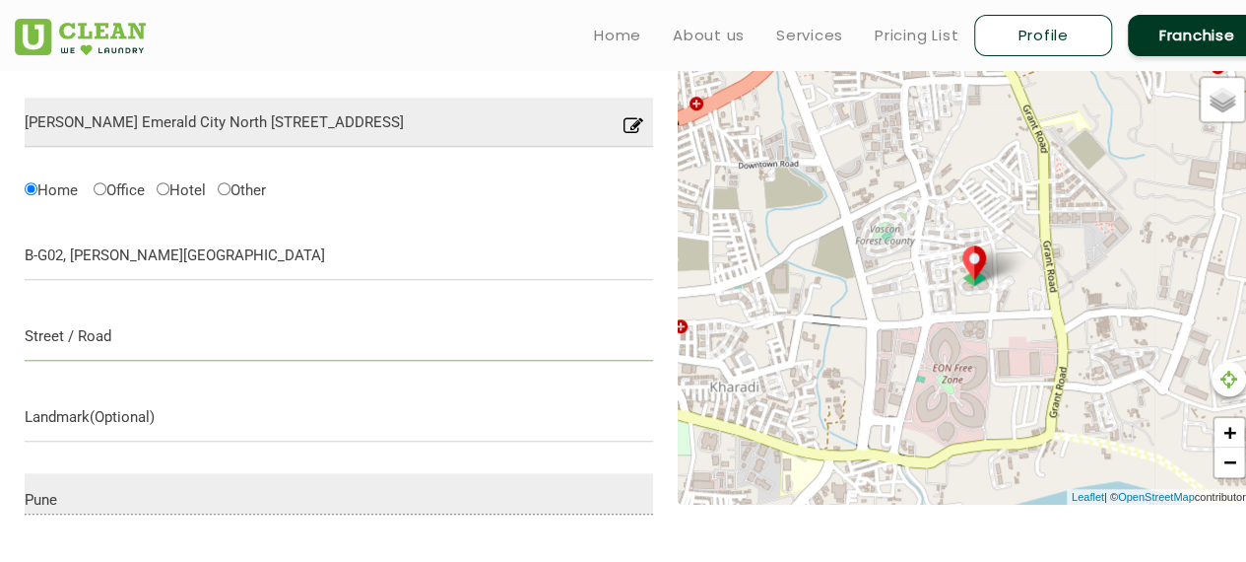
click at [95, 333] on input "text" at bounding box center [339, 335] width 629 height 49
type input "Near EON IT Park, Kharadi"
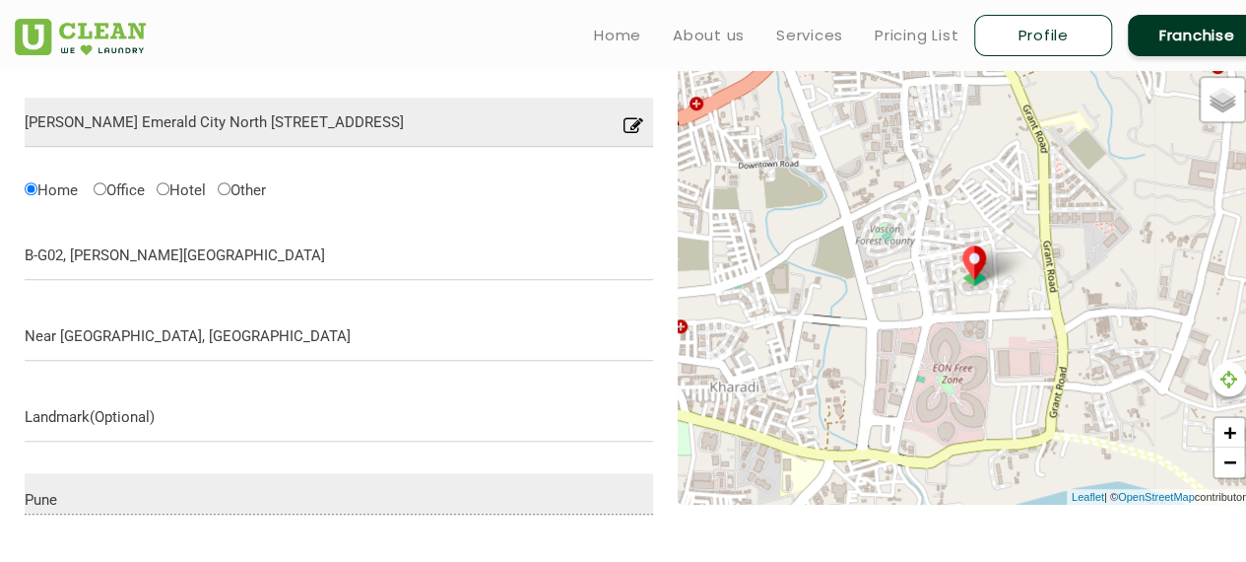
scroll to position [1021, 0]
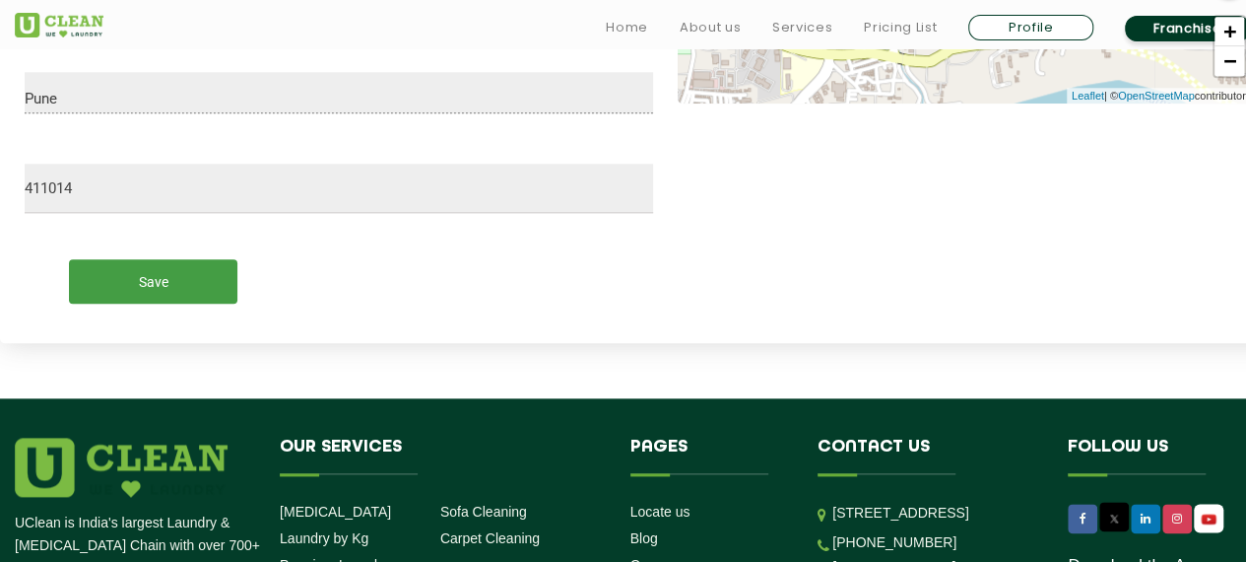
click at [178, 280] on input "Save" at bounding box center [153, 281] width 168 height 44
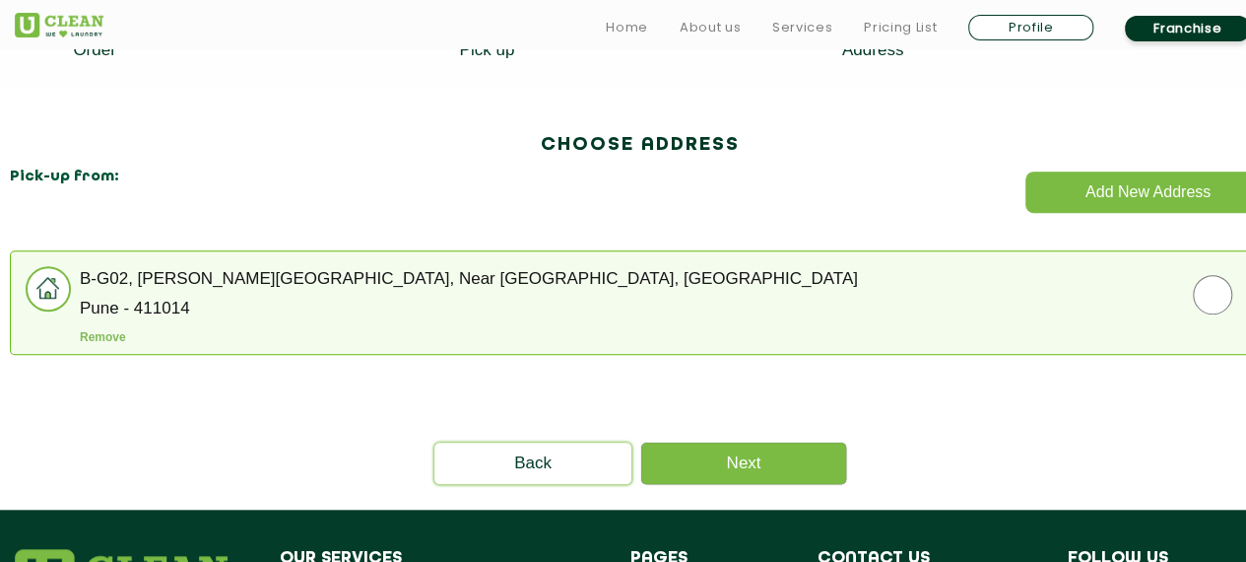
scroll to position [531, 0]
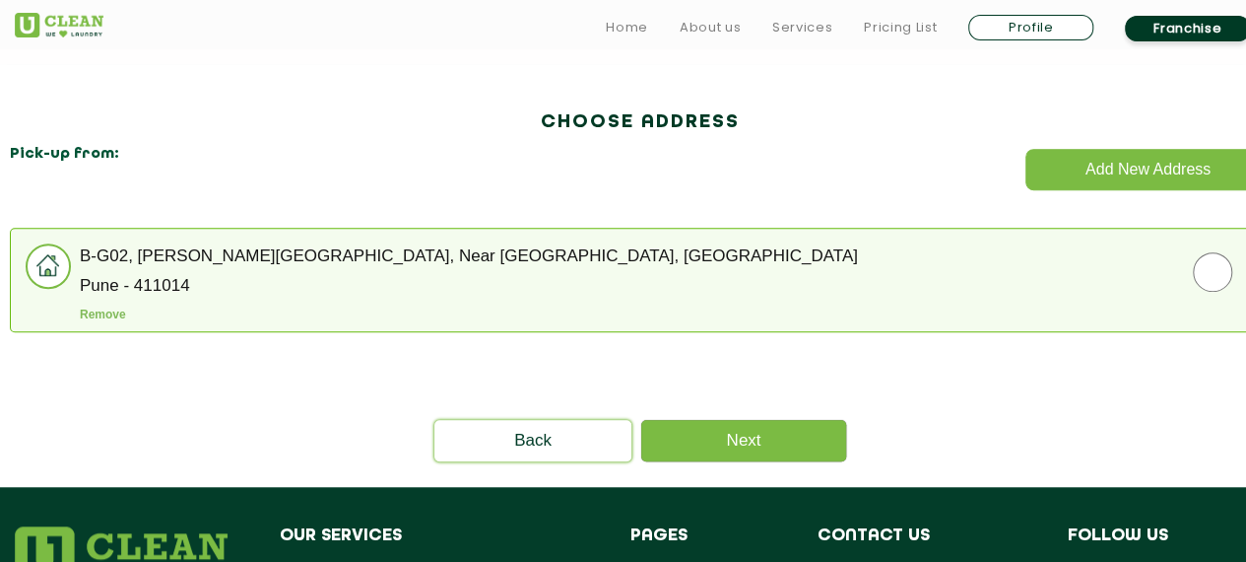
click at [1204, 300] on li "B-G02, Gera Emerald City North, Near EON IT Park, Kharadi Pune - 411014 Remove" at bounding box center [640, 280] width 1261 height 104
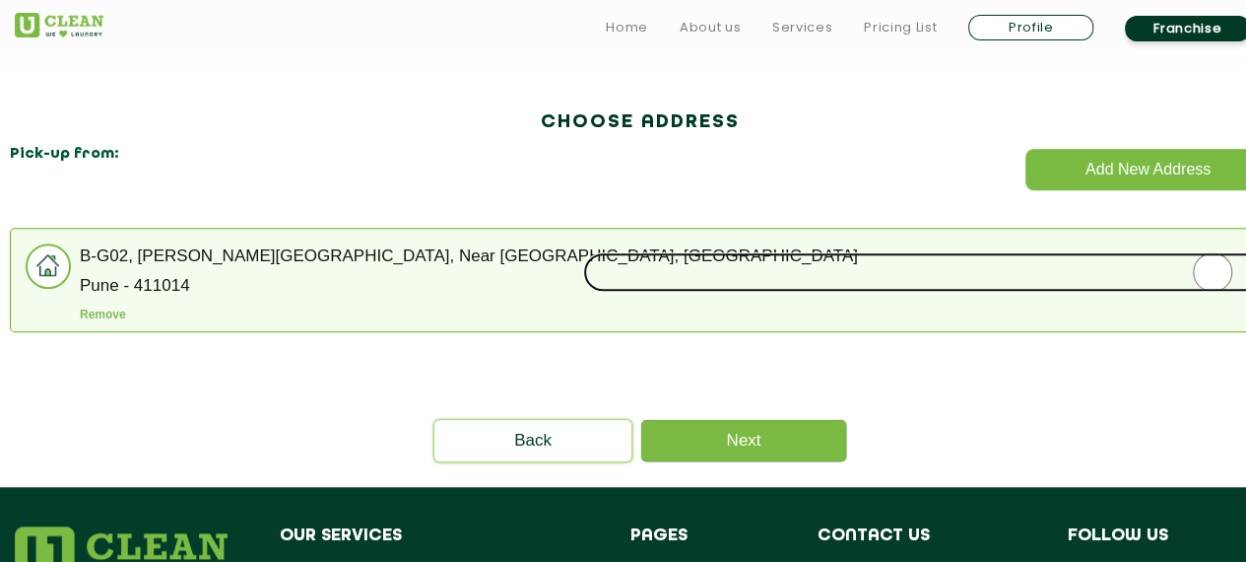
click at [1222, 269] on input "radio" at bounding box center [1212, 271] width 1259 height 39
radio input "true"
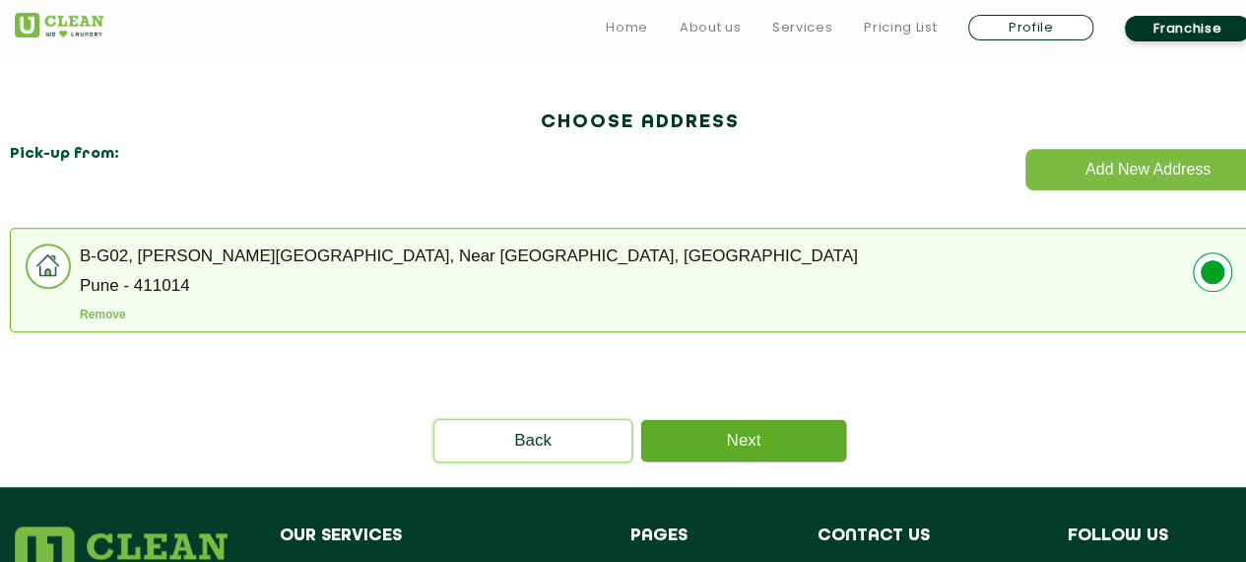
click at [795, 424] on link "Next" at bounding box center [743, 440] width 205 height 41
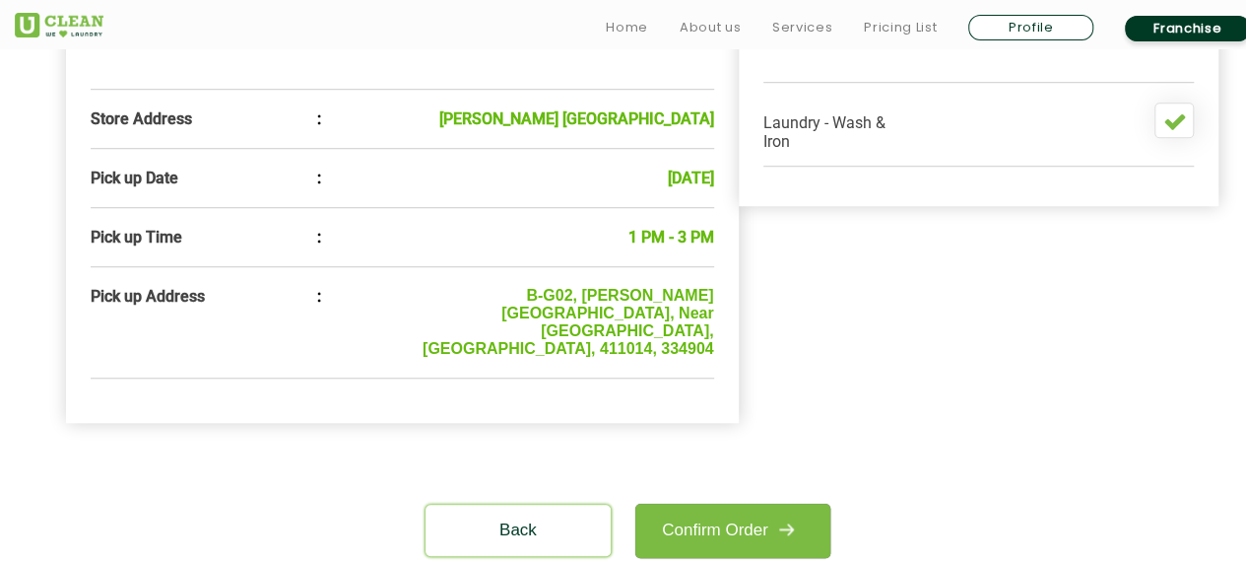
scroll to position [664, 0]
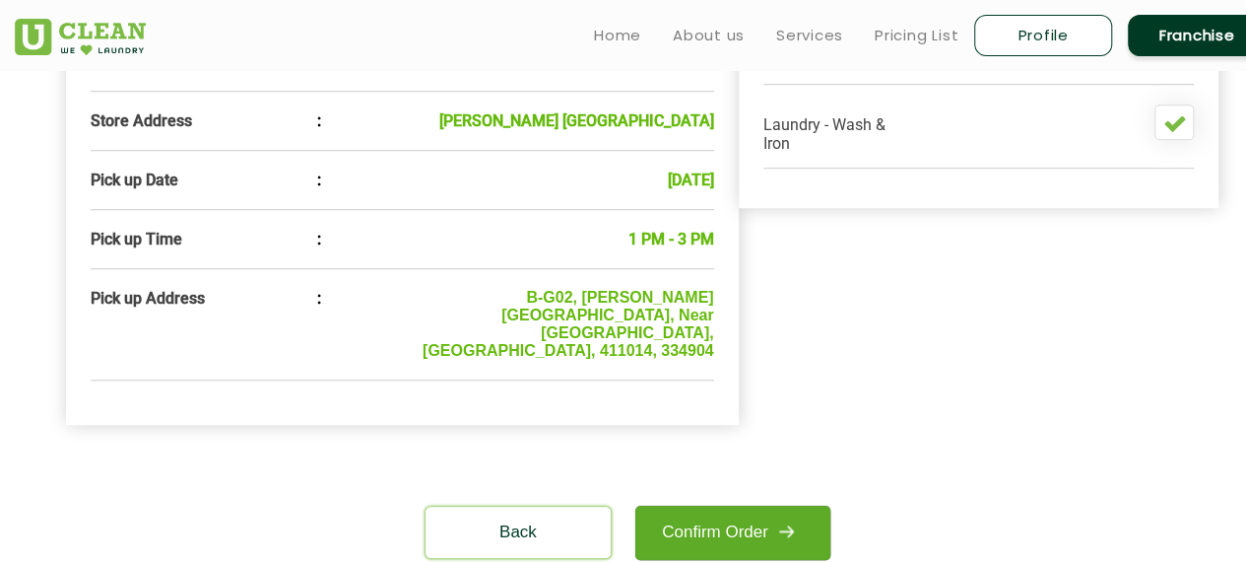
click at [770, 513] on img at bounding box center [785, 530] width 35 height 35
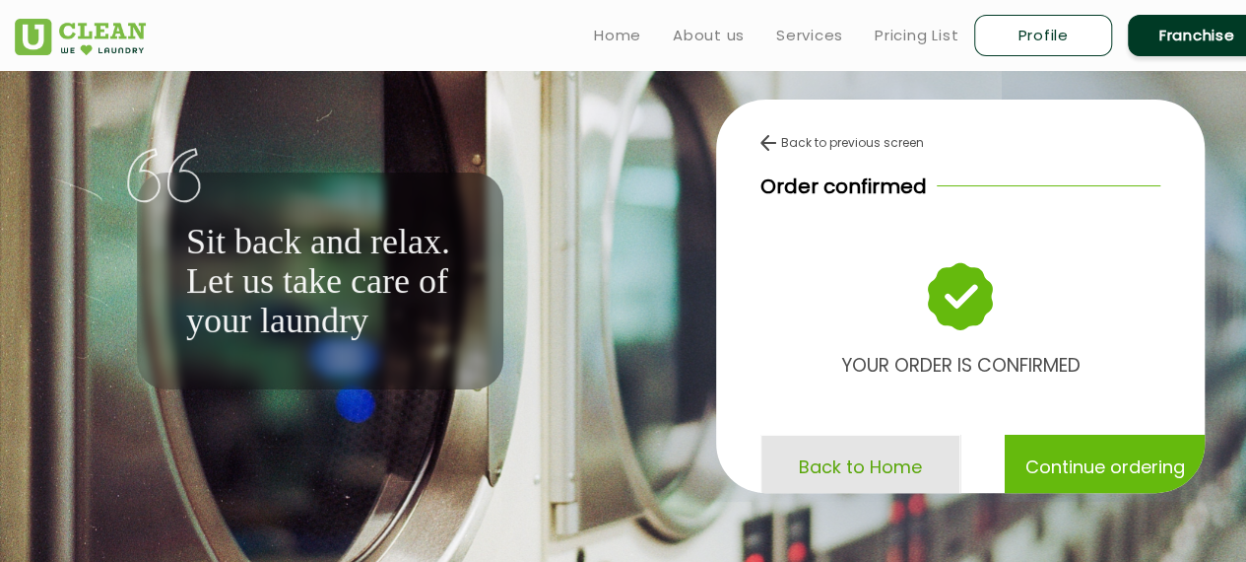
click at [893, 464] on p "Back to Home" at bounding box center [860, 466] width 123 height 34
